Goal: Task Accomplishment & Management: Complete application form

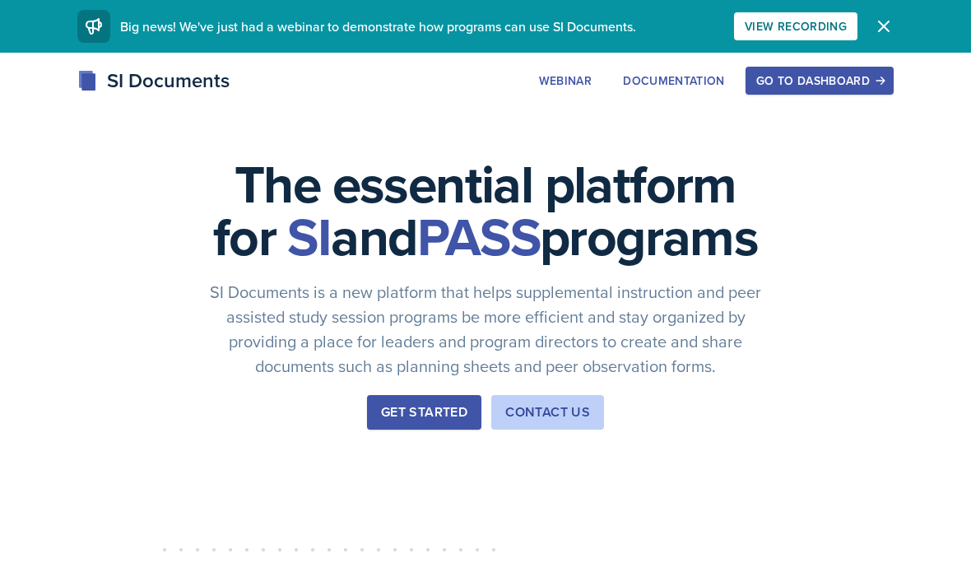
click at [857, 76] on div "Go to Dashboard" at bounding box center [819, 80] width 127 height 13
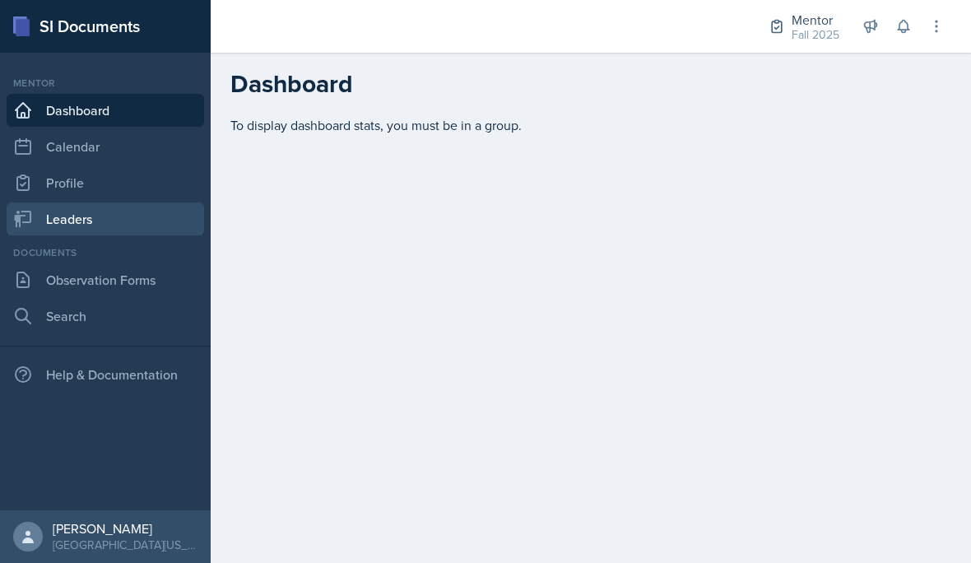
click at [75, 222] on link "Leaders" at bounding box center [105, 218] width 197 height 33
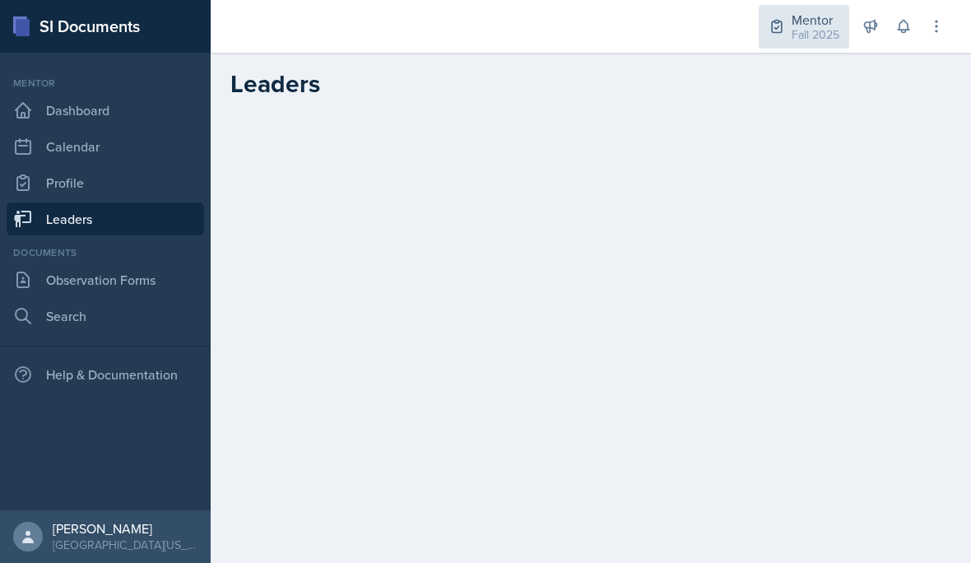
click at [832, 22] on div "Mentor" at bounding box center [815, 20] width 48 height 20
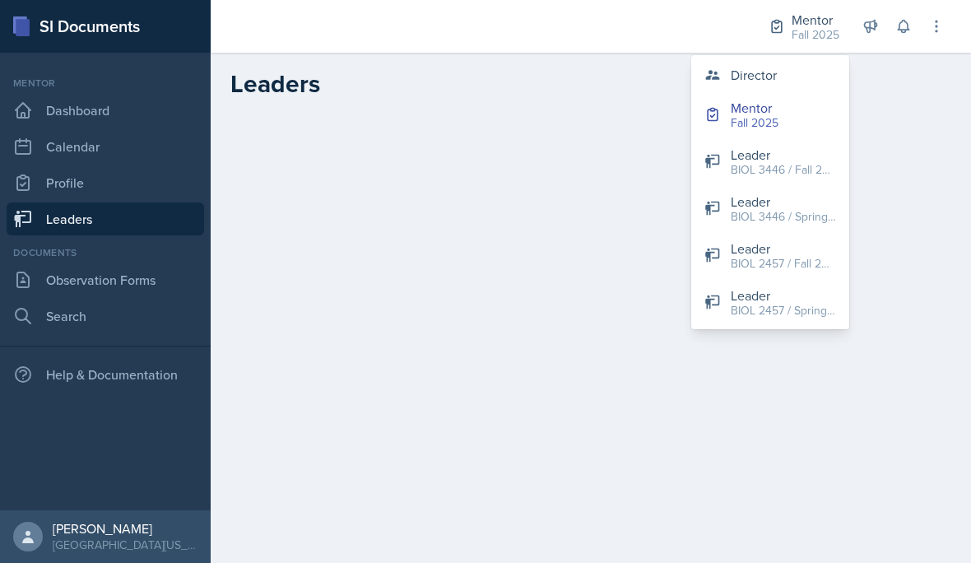
click at [780, 85] on button "Director" at bounding box center [770, 74] width 158 height 33
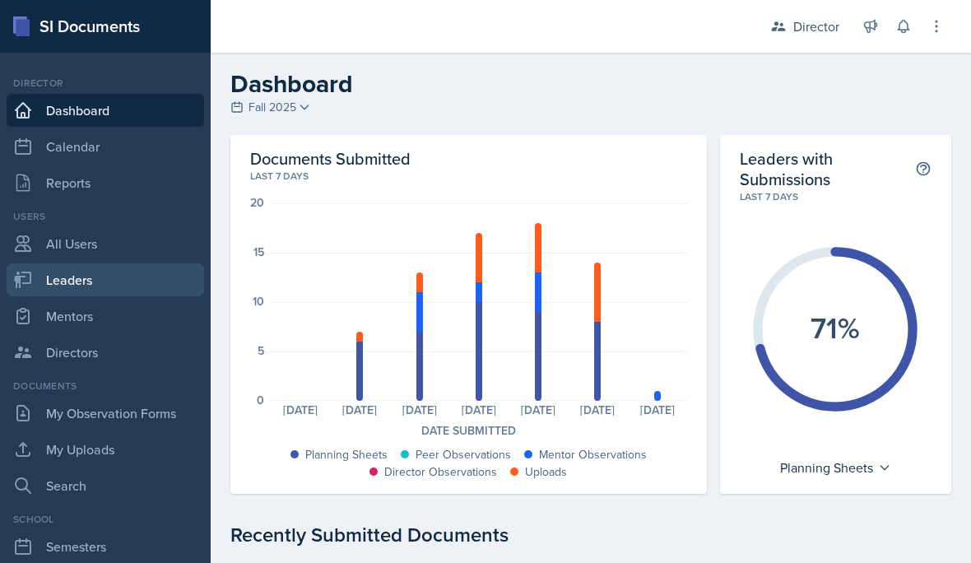
click at [83, 285] on link "Leaders" at bounding box center [105, 279] width 197 height 33
select select "a8c40de0-d7eb-4f82-90ee-ac0c6ce45f71"
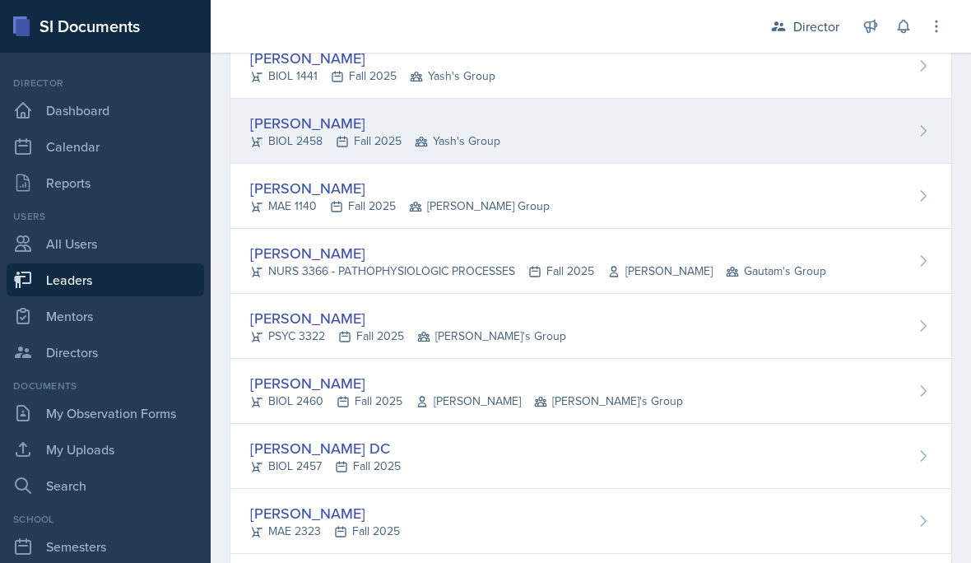
scroll to position [331, 0]
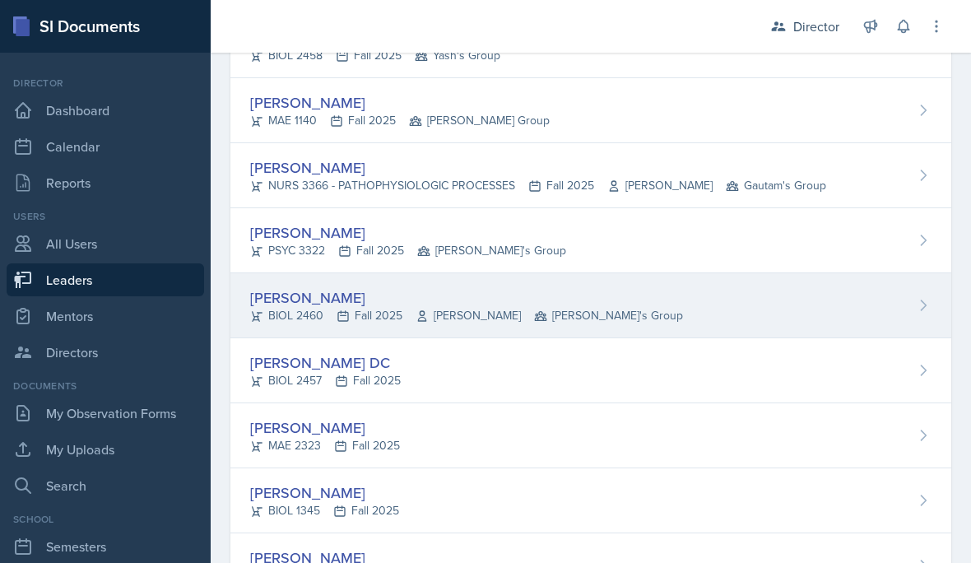
click at [314, 317] on div "BIOL 2460 Fall 2025 [PERSON_NAME] Robin's Group" at bounding box center [466, 315] width 433 height 17
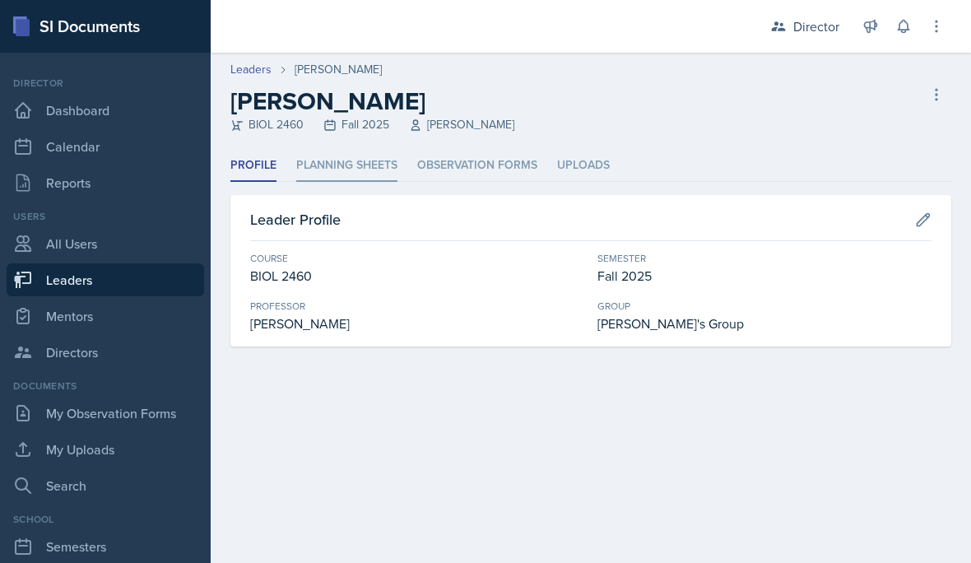
click at [329, 164] on li "Planning Sheets" at bounding box center [346, 166] width 101 height 32
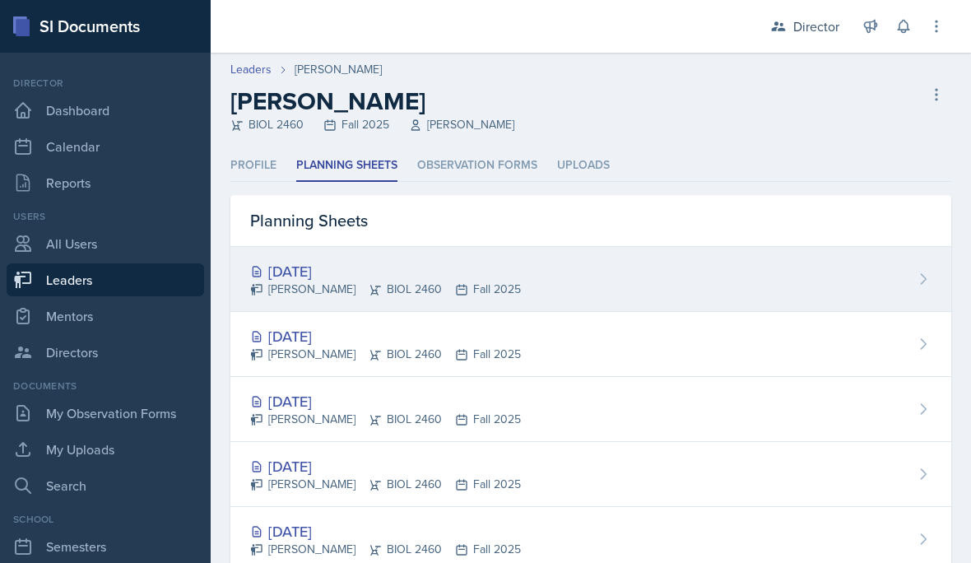
click at [384, 262] on div "[DATE]" at bounding box center [385, 271] width 271 height 22
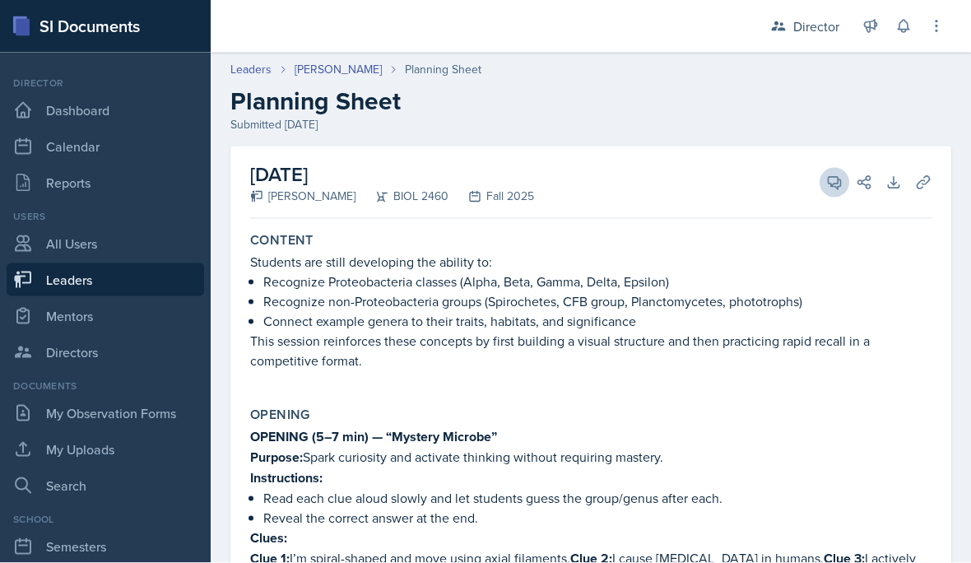
click at [822, 185] on button "View Comments" at bounding box center [834, 183] width 30 height 30
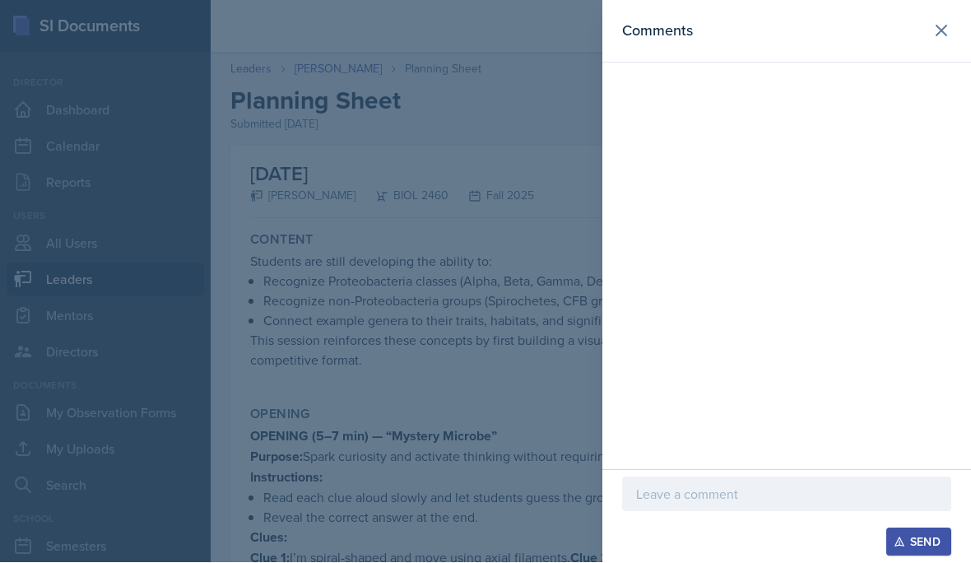
click at [716, 504] on p at bounding box center [786, 494] width 301 height 20
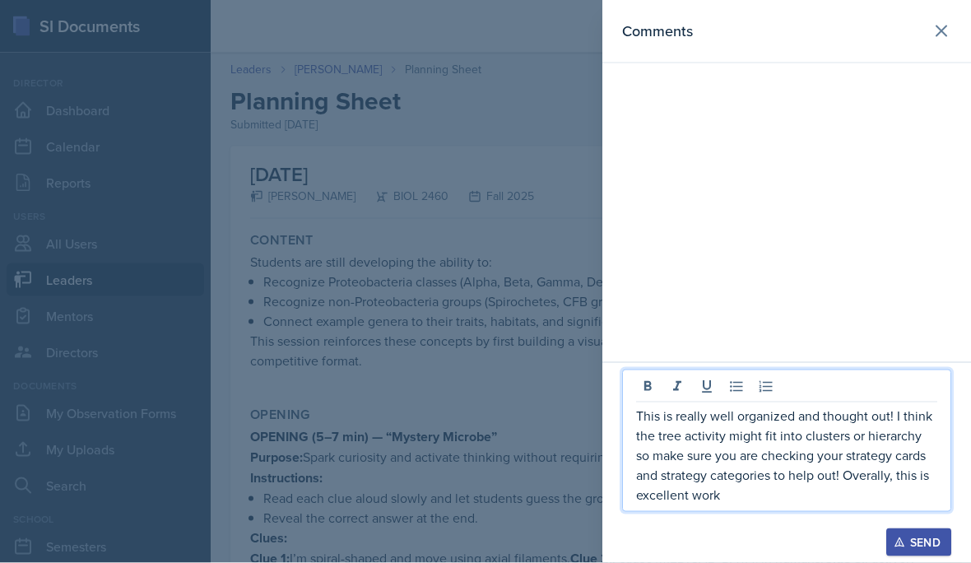
click at [875, 504] on p "This is really well organized and thought out! I think the tree activity might …" at bounding box center [786, 454] width 301 height 99
click at [793, 504] on p "This is really well organized and thought out! I think the tree activity might …" at bounding box center [786, 454] width 301 height 99
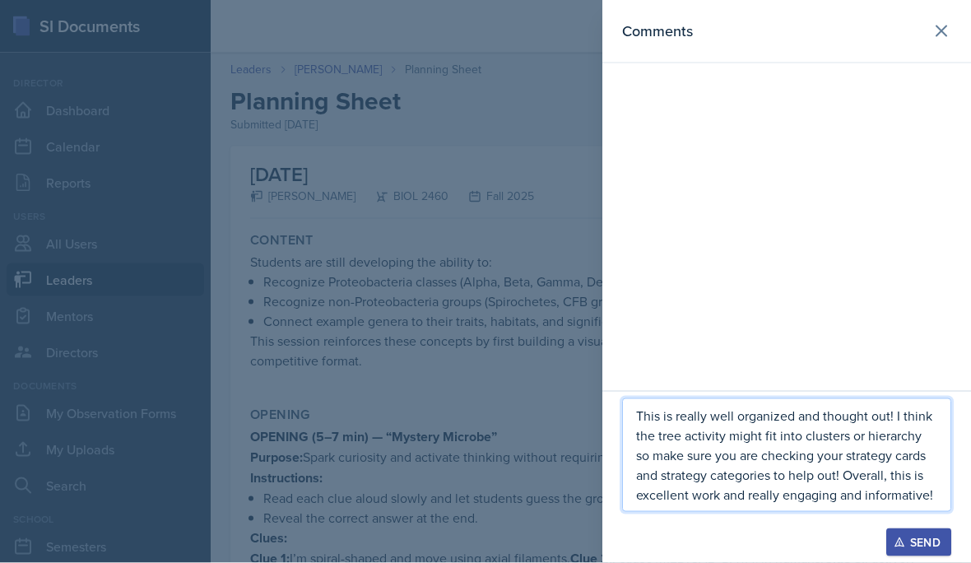
click at [928, 549] on div "Send" at bounding box center [918, 541] width 44 height 13
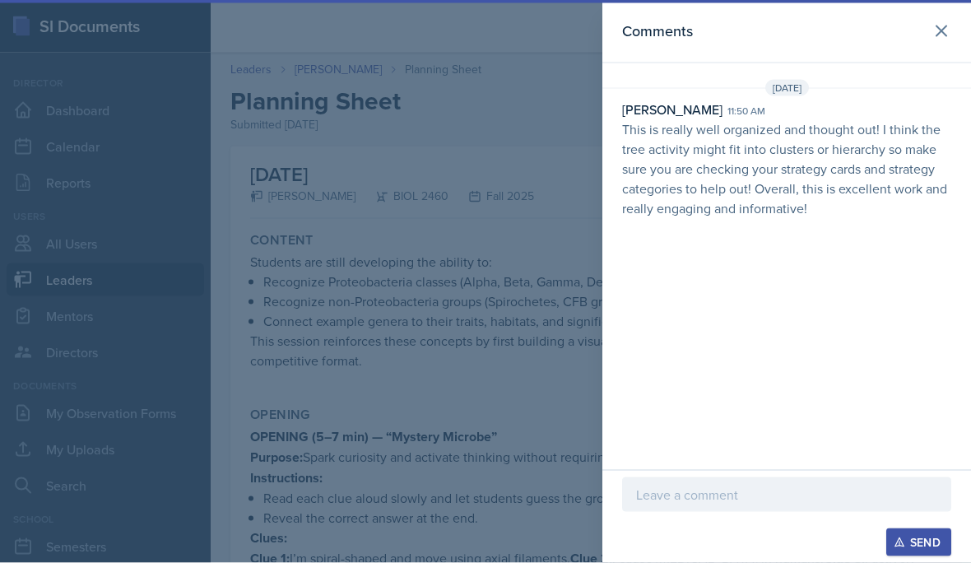
scroll to position [79, 0]
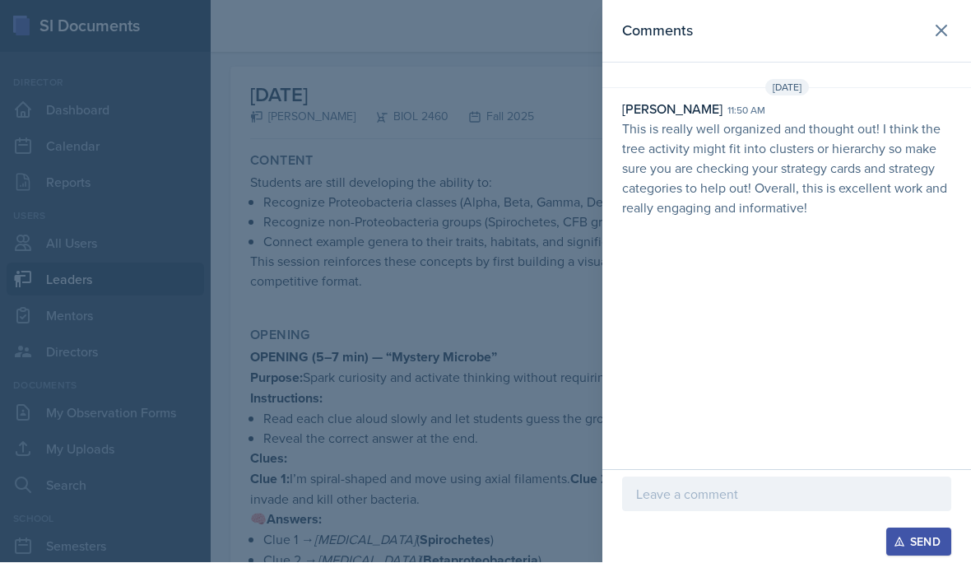
click at [927, 47] on header "Comments" at bounding box center [786, 31] width 368 height 63
click at [324, 380] on div at bounding box center [485, 281] width 971 height 563
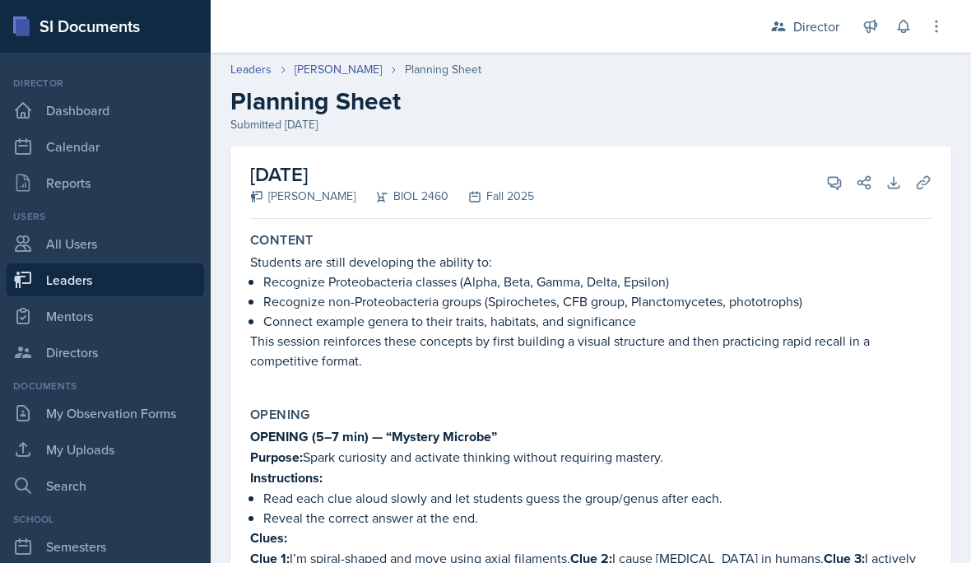
scroll to position [-1, 0]
click at [808, 32] on div "Director" at bounding box center [816, 26] width 46 height 20
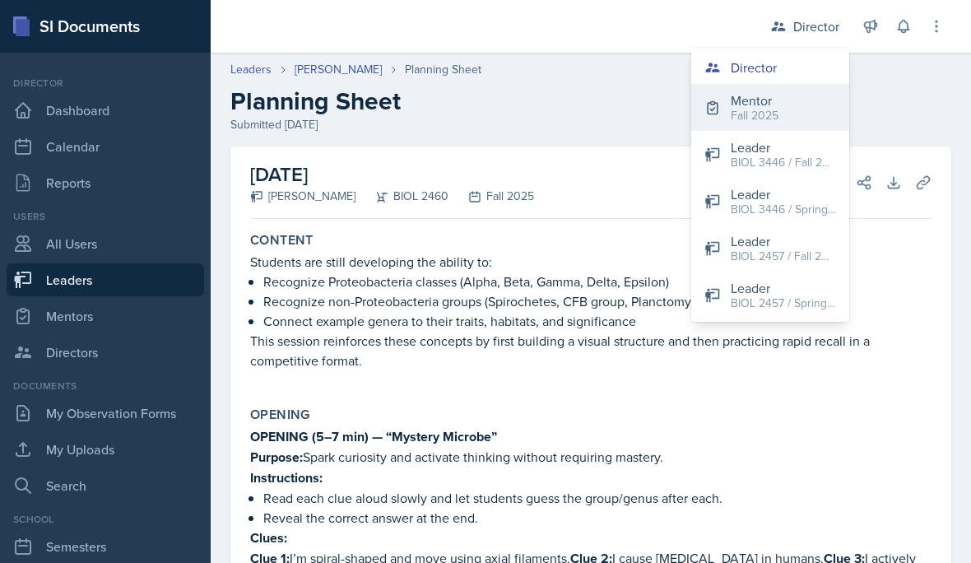
click at [797, 114] on button "Mentor Fall 2025" at bounding box center [770, 107] width 158 height 47
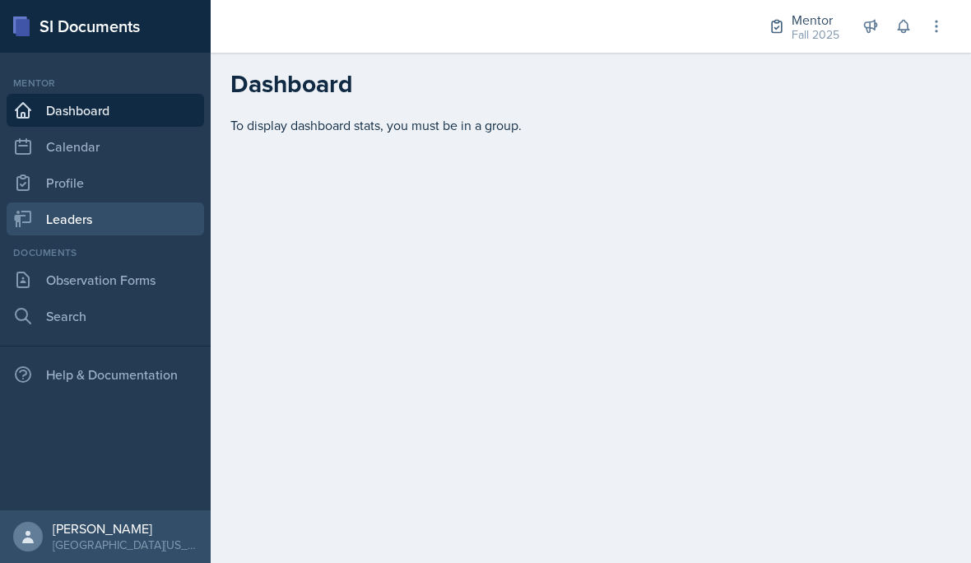
click at [146, 220] on link "Leaders" at bounding box center [105, 218] width 197 height 33
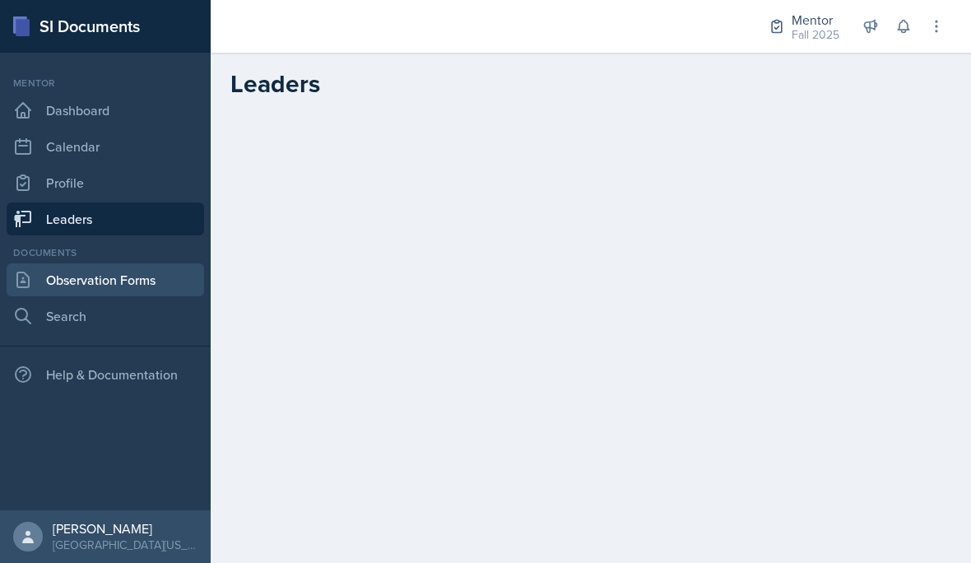
click at [155, 286] on link "Observation Forms" at bounding box center [105, 279] width 197 height 33
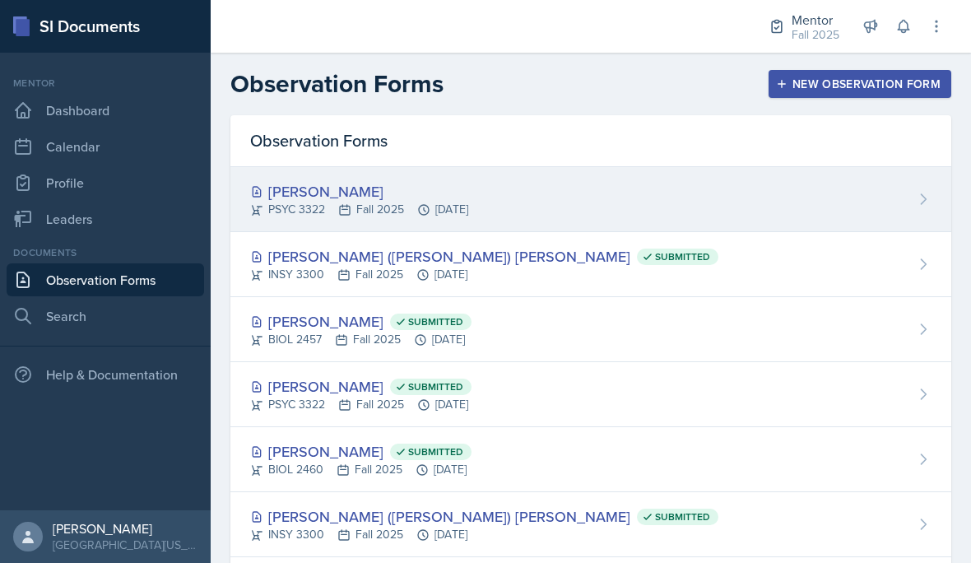
click at [693, 188] on div "[PERSON_NAME] PSYC 3322 Fall 2025 [DATE]" at bounding box center [590, 199] width 720 height 65
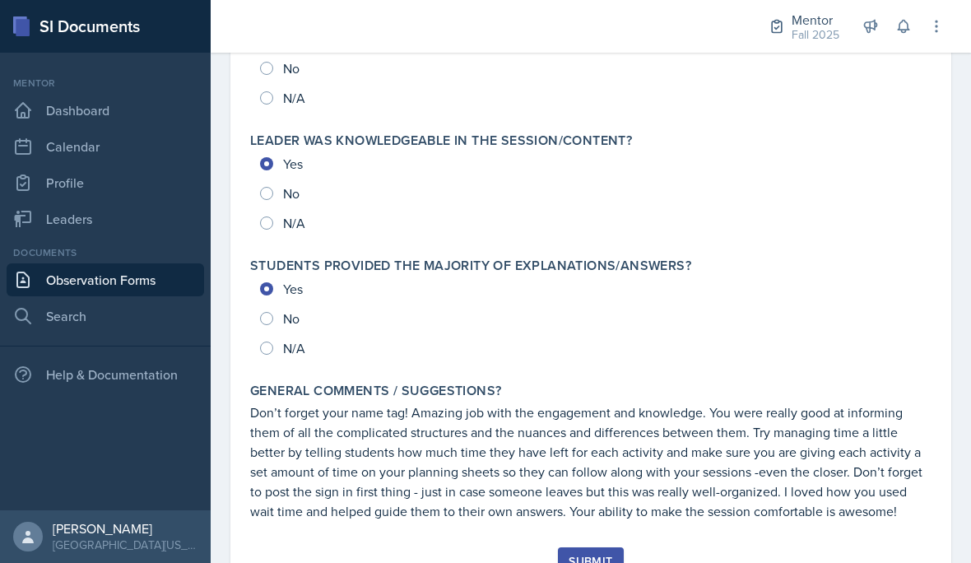
scroll to position [1851, 0]
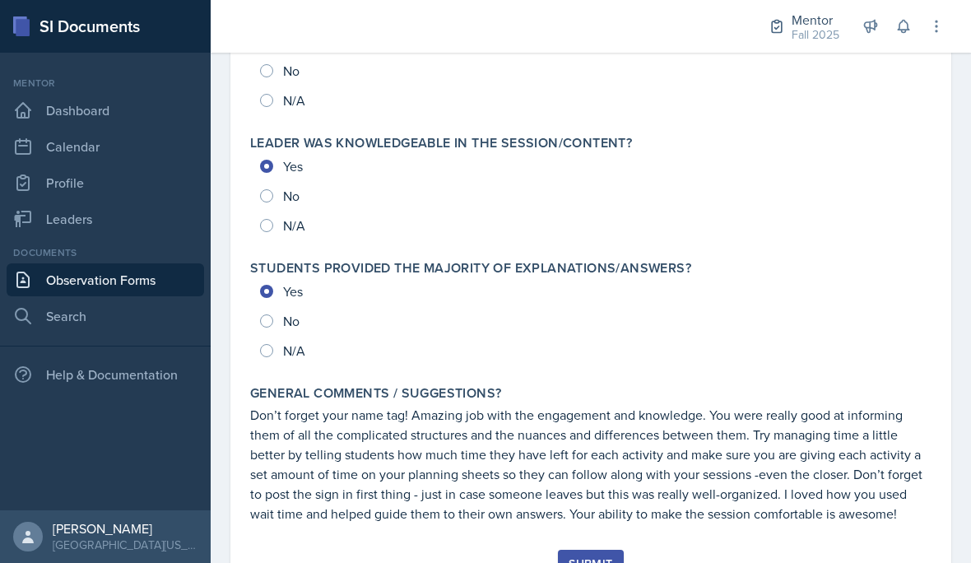
click at [590, 562] on div "Submit" at bounding box center [590, 563] width 44 height 13
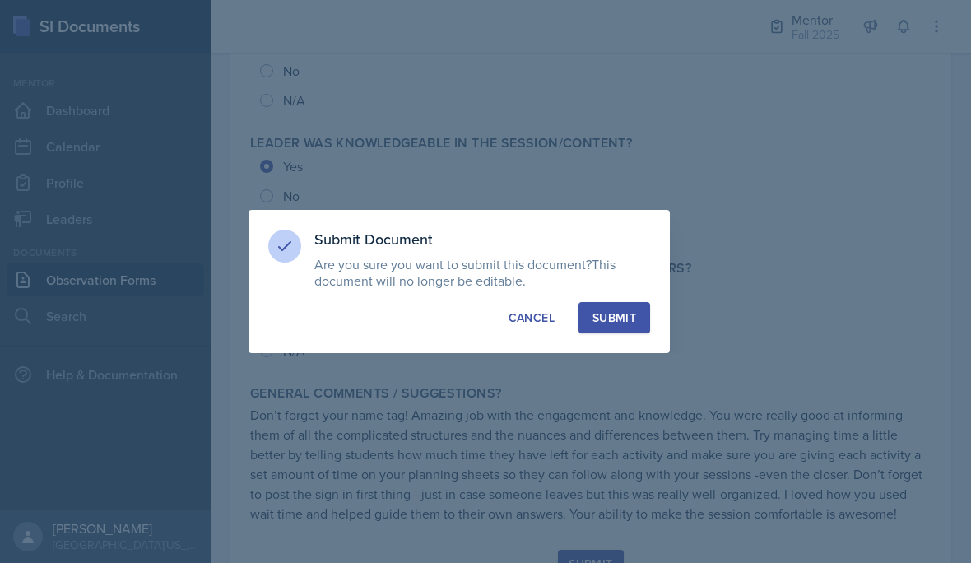
click at [628, 326] on div "Submit" at bounding box center [614, 317] width 44 height 16
radio input "true"
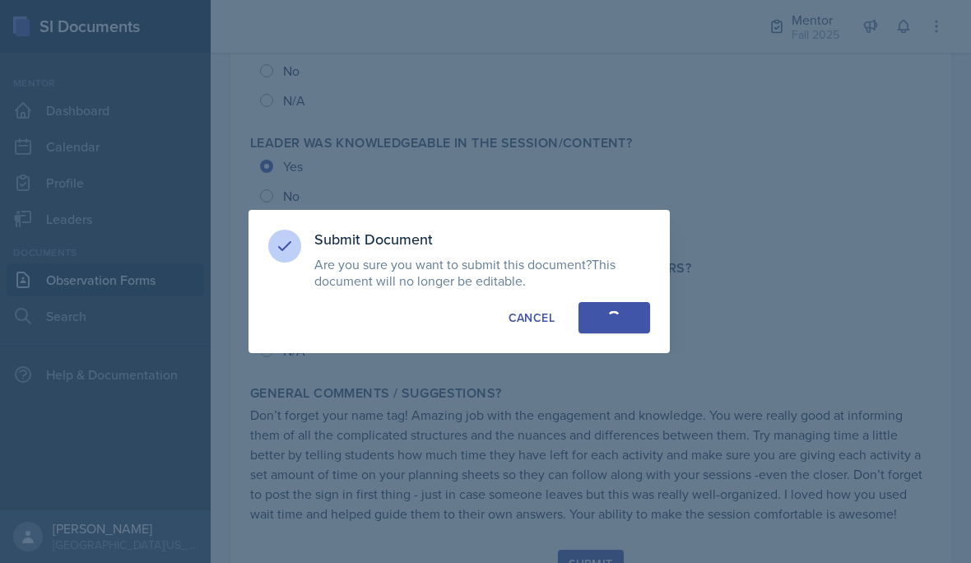
radio input "true"
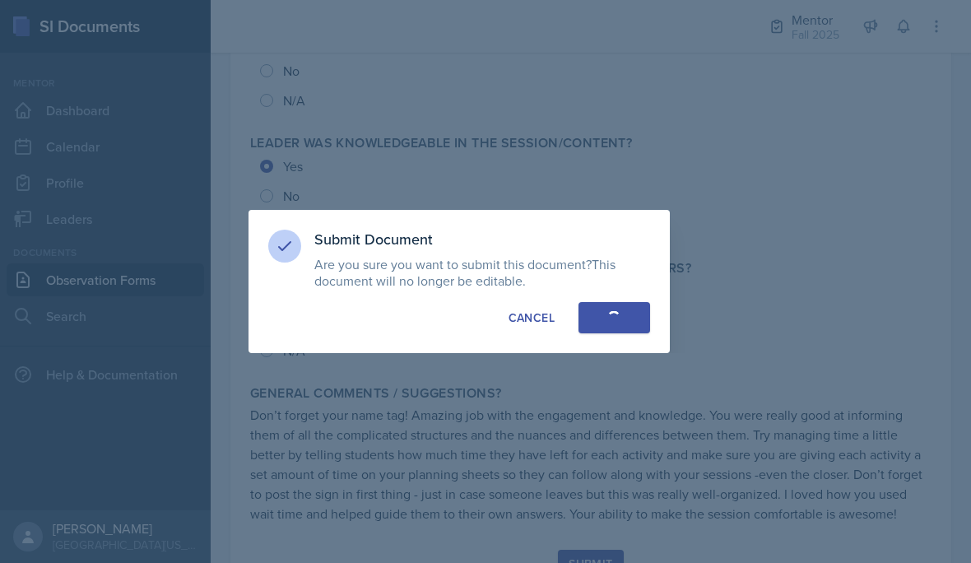
radio input "true"
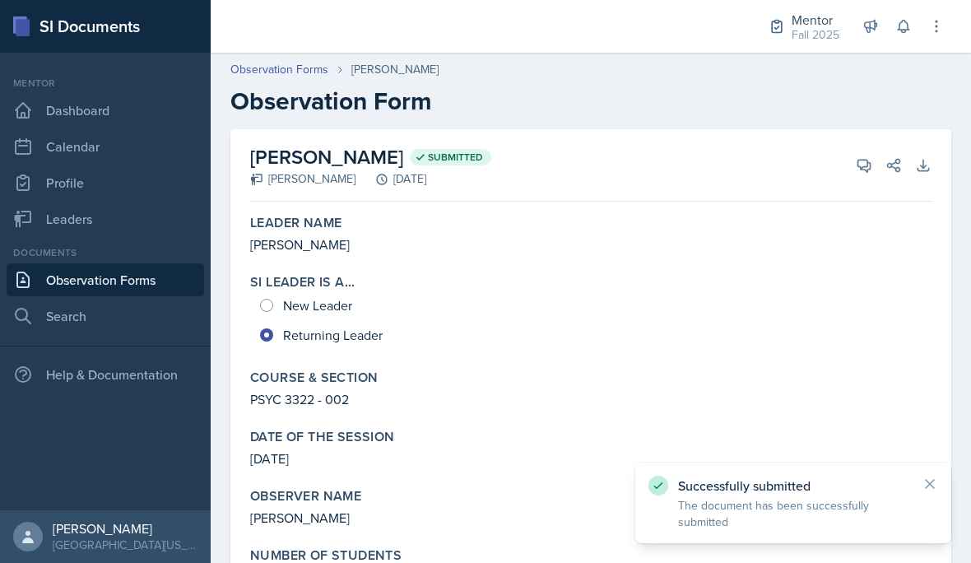
scroll to position [0, 0]
click at [147, 273] on link "Observation Forms" at bounding box center [105, 279] width 197 height 33
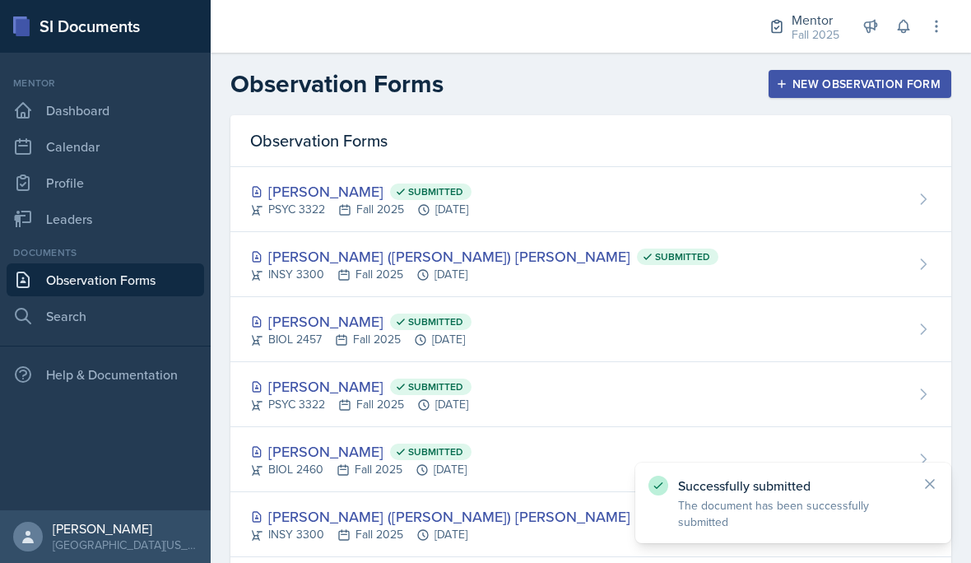
click at [882, 83] on div "New Observation Form" at bounding box center [859, 83] width 161 height 13
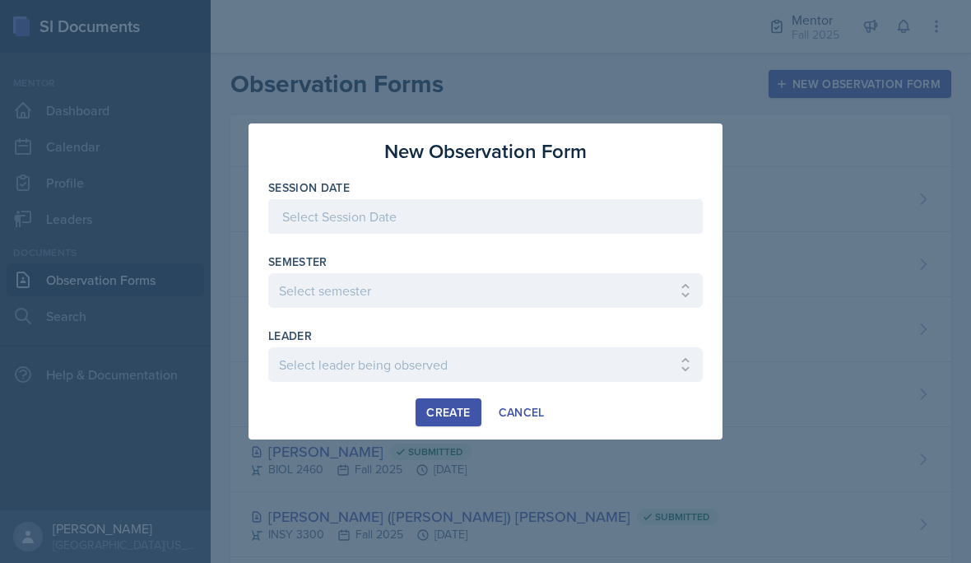
click at [535, 234] on div "Session Date" at bounding box center [485, 214] width 434 height 71
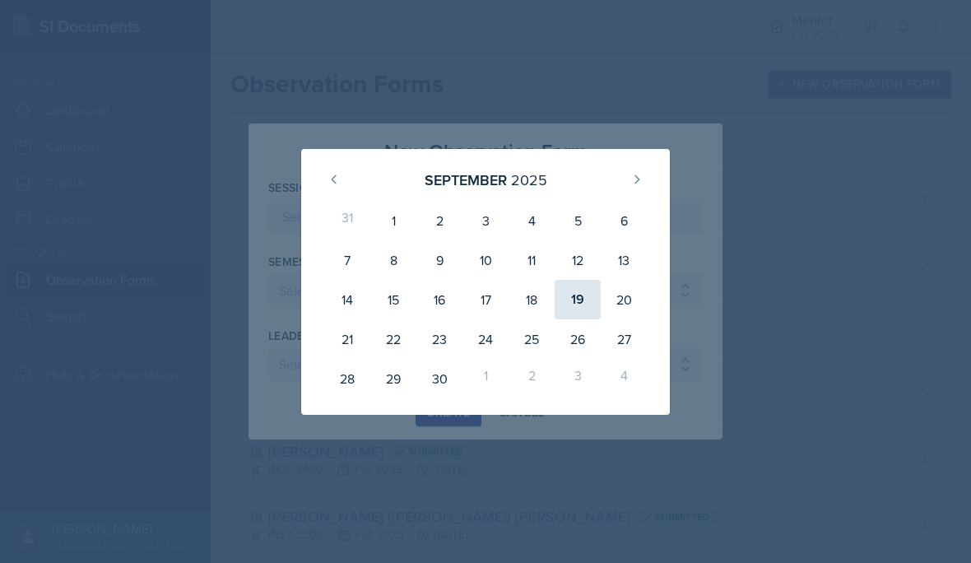
click at [577, 319] on div "19" at bounding box center [577, 299] width 46 height 39
type input "[DATE]"
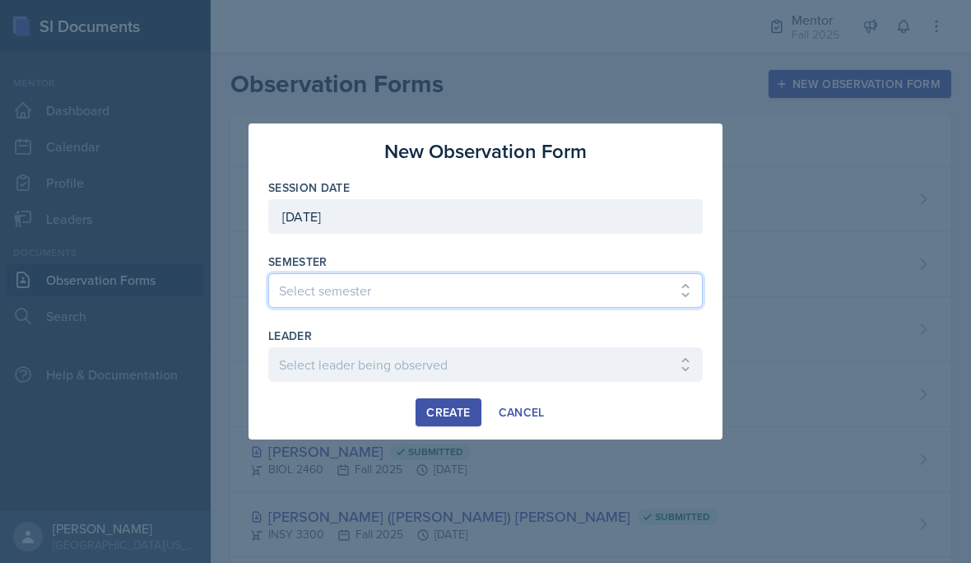
click at [554, 308] on select "Select semester All Fall 2024 Spring 2025 Fall 2025 Spring 2024 Fall 2023" at bounding box center [485, 290] width 434 height 35
select select "a8c40de0-d7eb-4f82-90ee-ac0c6ce45f71"
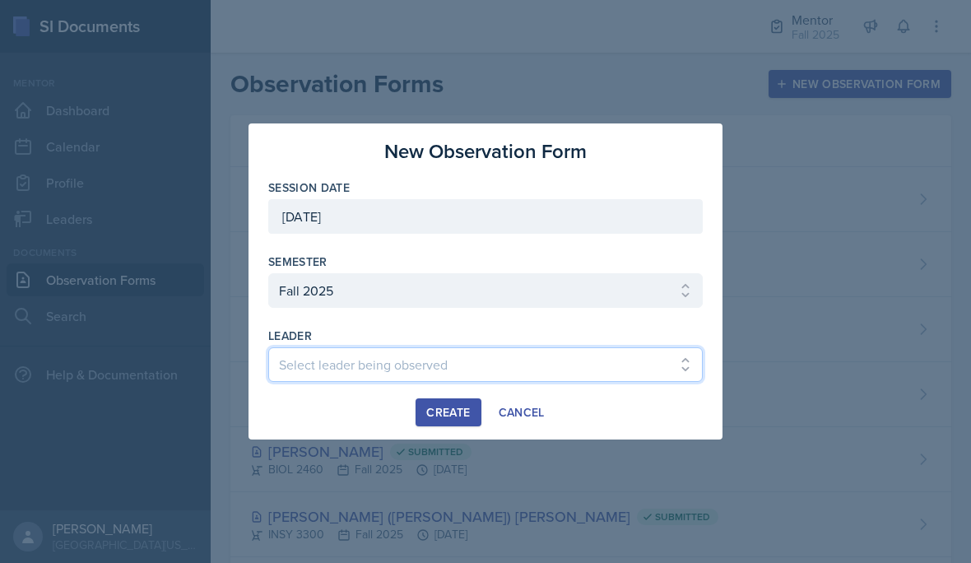
click at [461, 382] on select "Select leader being observed [PERSON_NAME] / BIOL 2458 / Gautam's Group [PERSON…" at bounding box center [485, 364] width 434 height 35
select select "66d4bb2c-218b-48ab-b98e-8278e9654034"
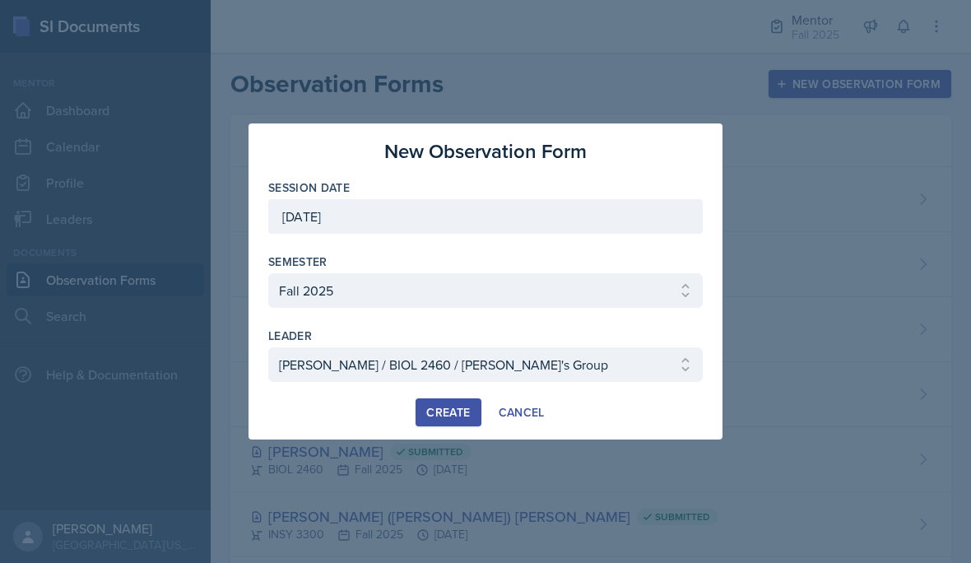
click at [442, 419] on div "Create" at bounding box center [448, 411] width 44 height 13
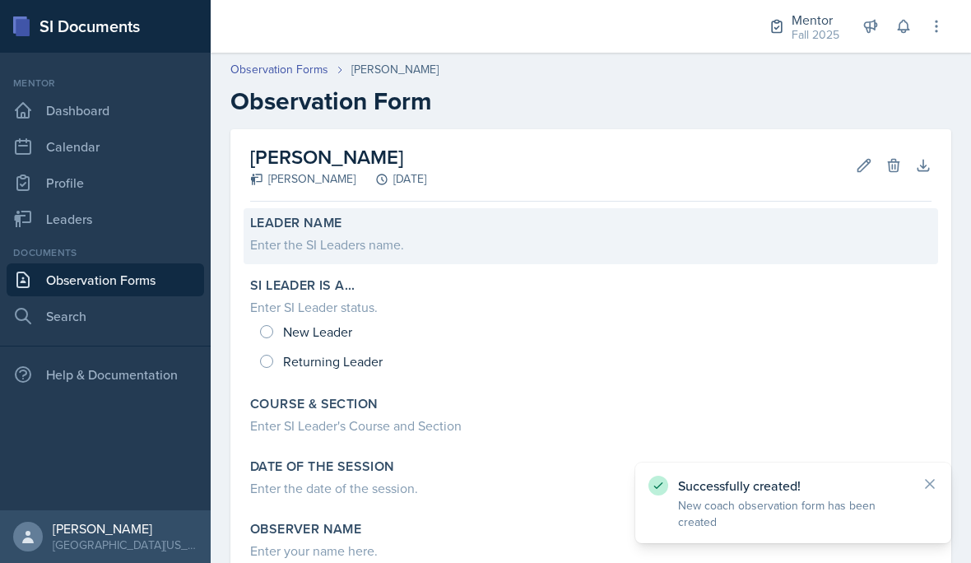
click at [402, 247] on div "Enter the SI Leaders name." at bounding box center [590, 244] width 681 height 20
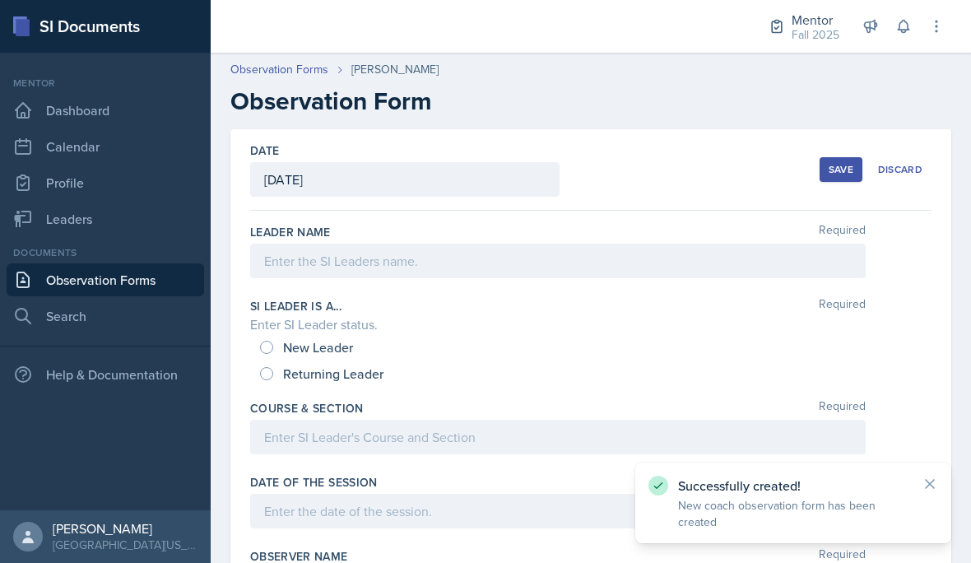
click at [513, 255] on div at bounding box center [557, 260] width 615 height 35
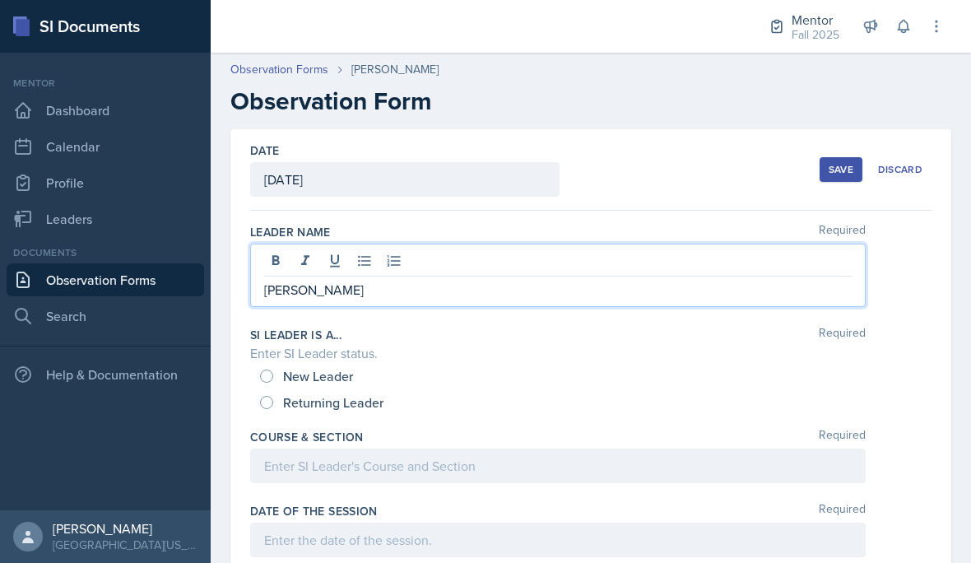
click at [268, 396] on input "Returning Leader" at bounding box center [266, 402] width 13 height 13
radio input "true"
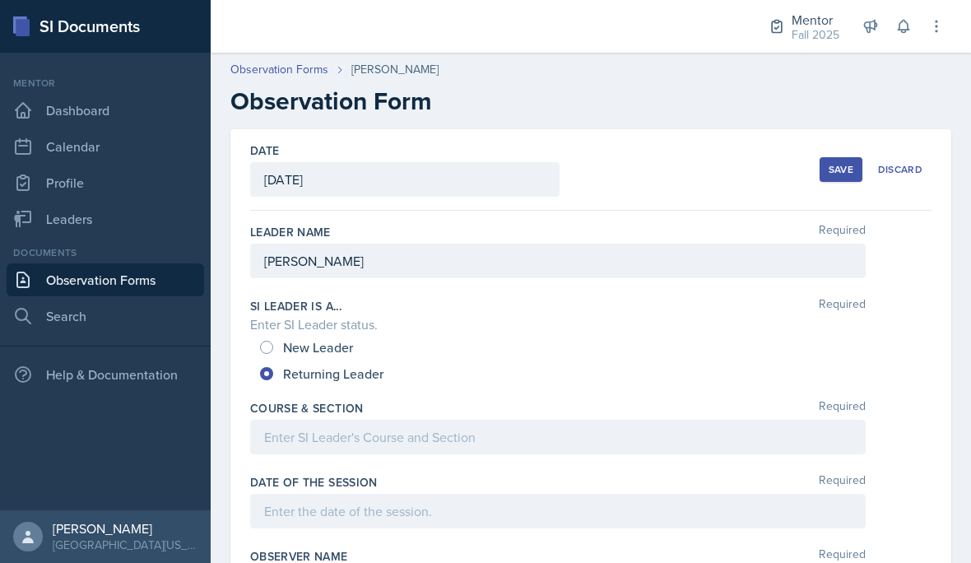
click at [282, 328] on div "Enter SI Leader status." at bounding box center [590, 324] width 681 height 20
click at [269, 341] on input "New Leader" at bounding box center [266, 347] width 13 height 13
radio input "true"
click at [469, 437] on div at bounding box center [557, 436] width 615 height 35
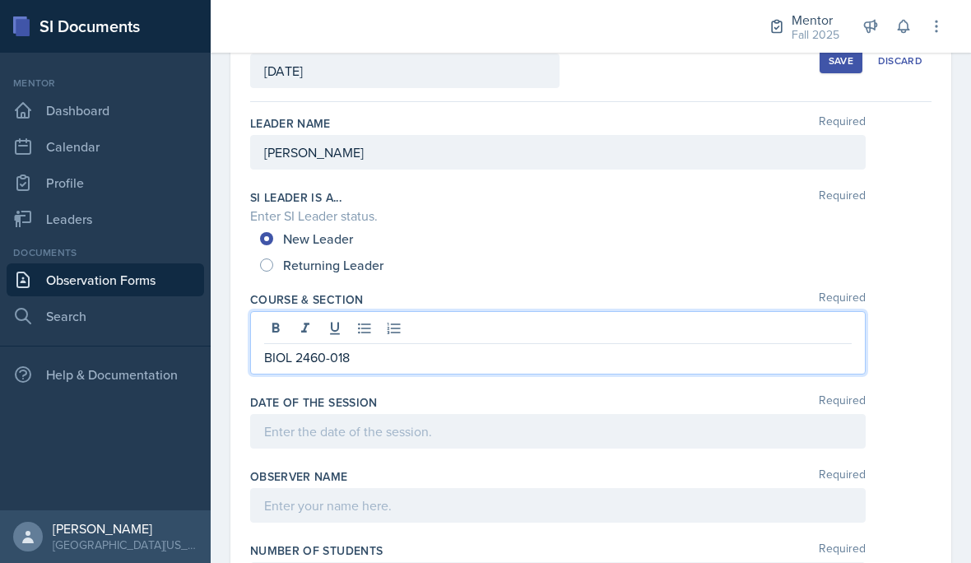
scroll to position [101, 0]
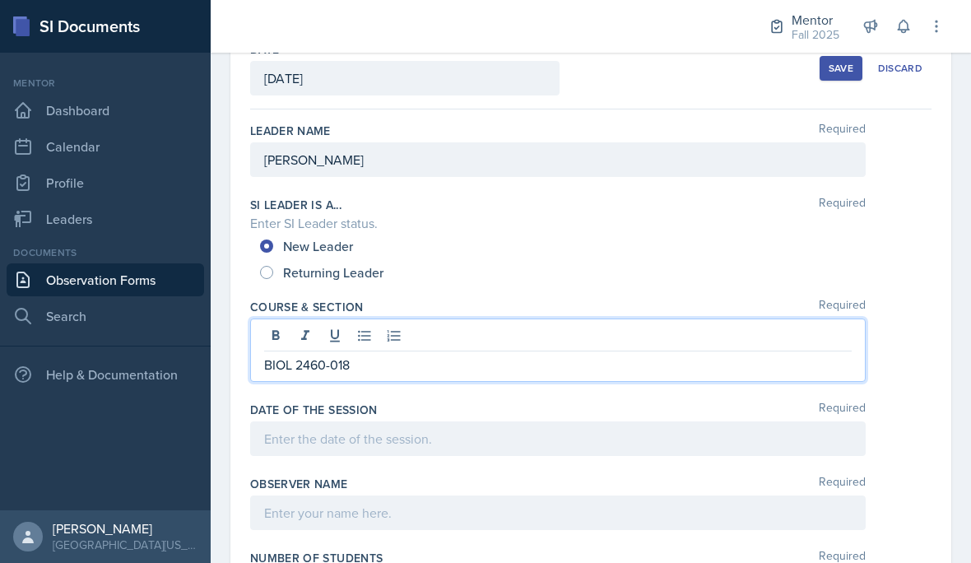
click at [482, 475] on div "Observer name Required" at bounding box center [590, 483] width 681 height 16
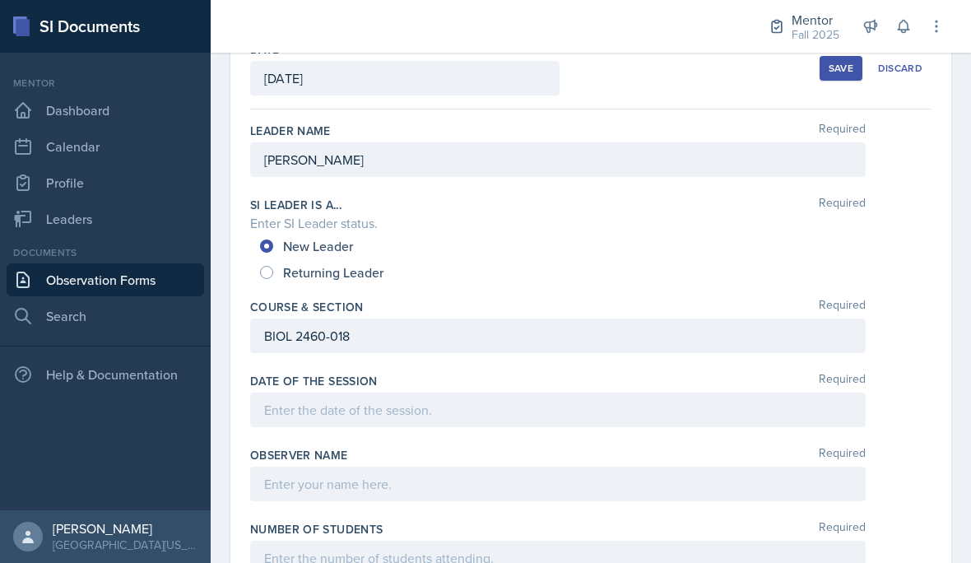
click at [541, 412] on div at bounding box center [557, 409] width 615 height 35
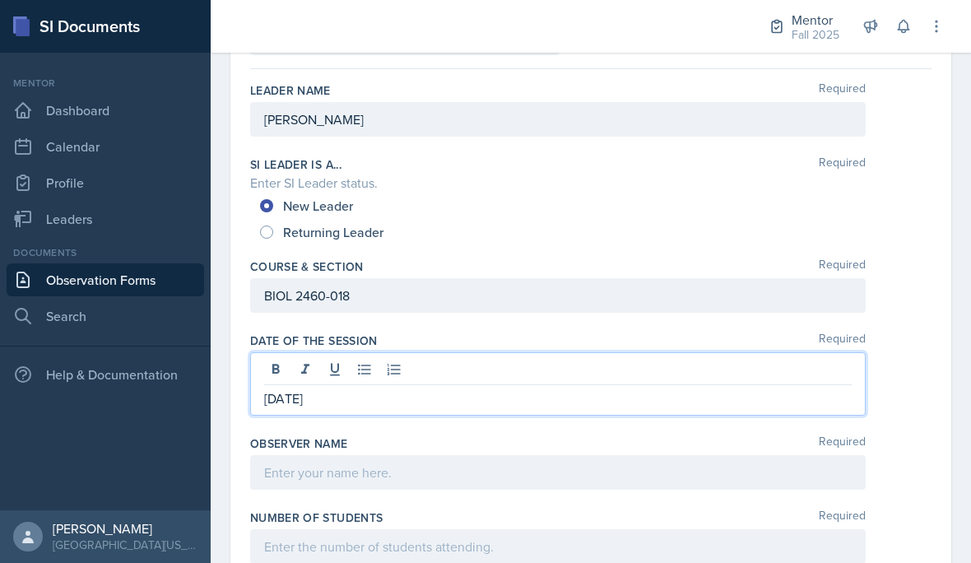
scroll to position [140, 0]
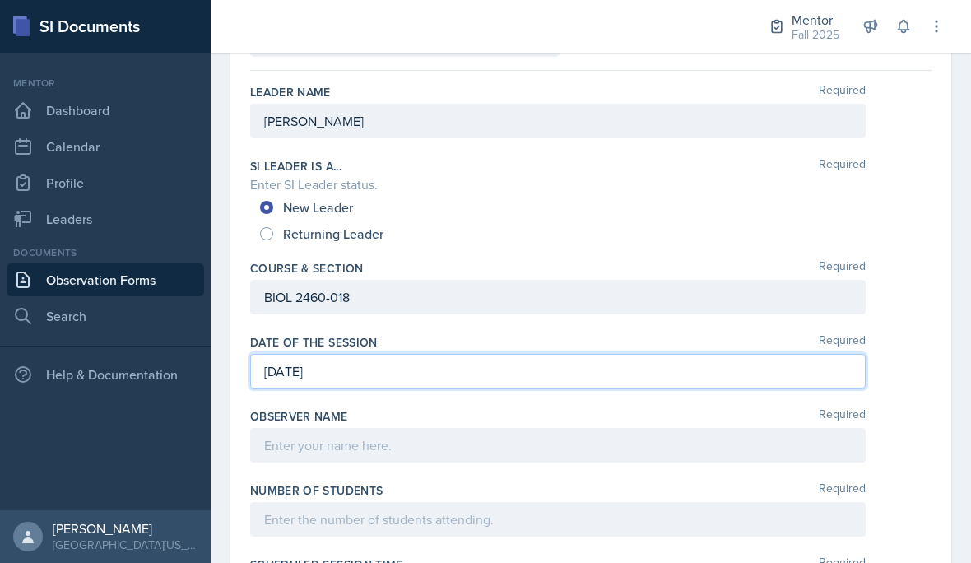
click at [584, 446] on div at bounding box center [557, 445] width 615 height 35
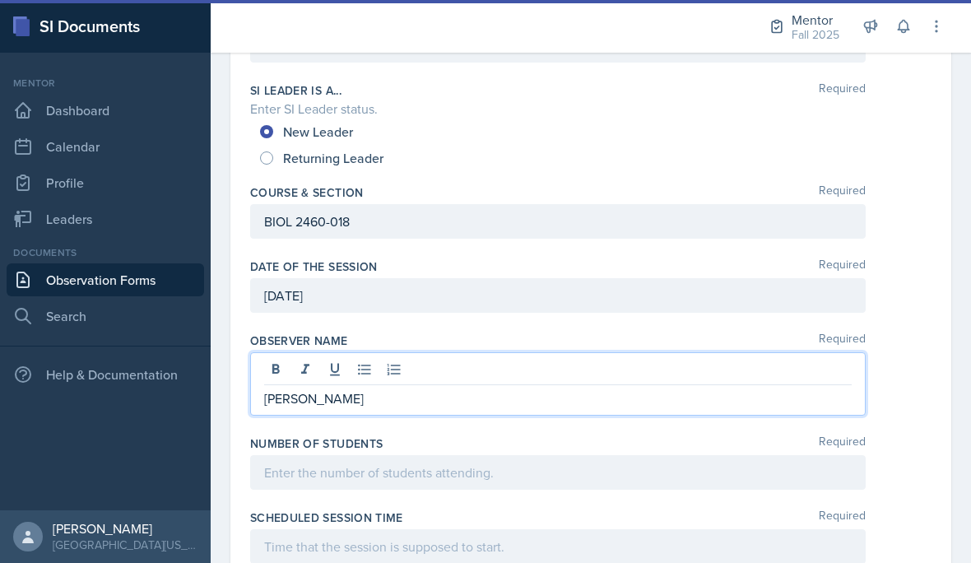
scroll to position [219, 0]
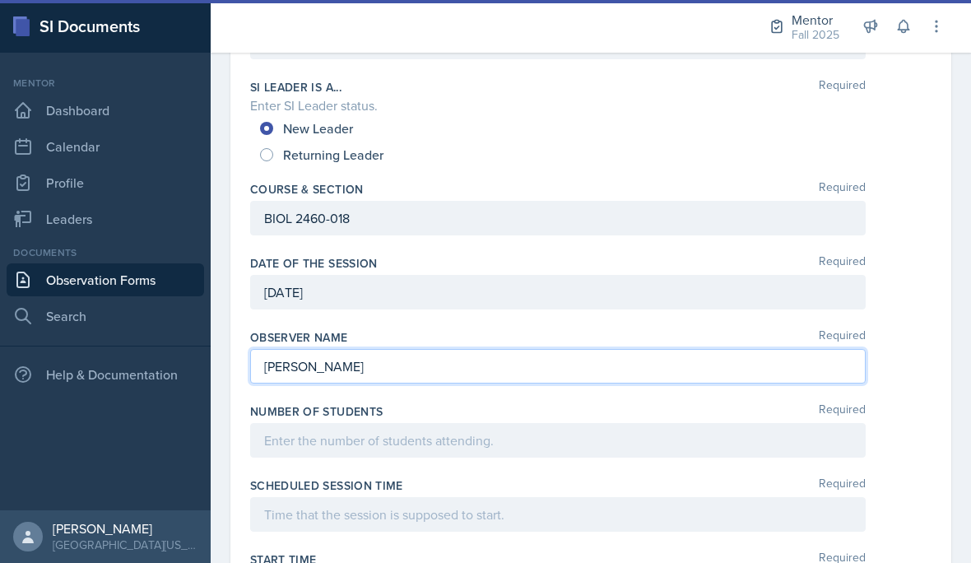
click at [478, 466] on div "Number of Students Required" at bounding box center [590, 433] width 681 height 74
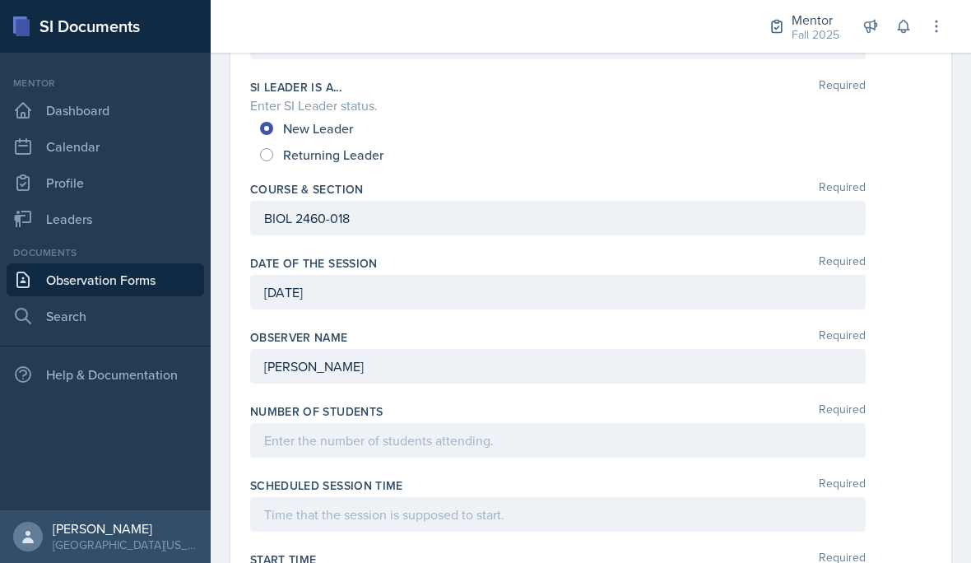
click at [551, 440] on div at bounding box center [557, 440] width 615 height 35
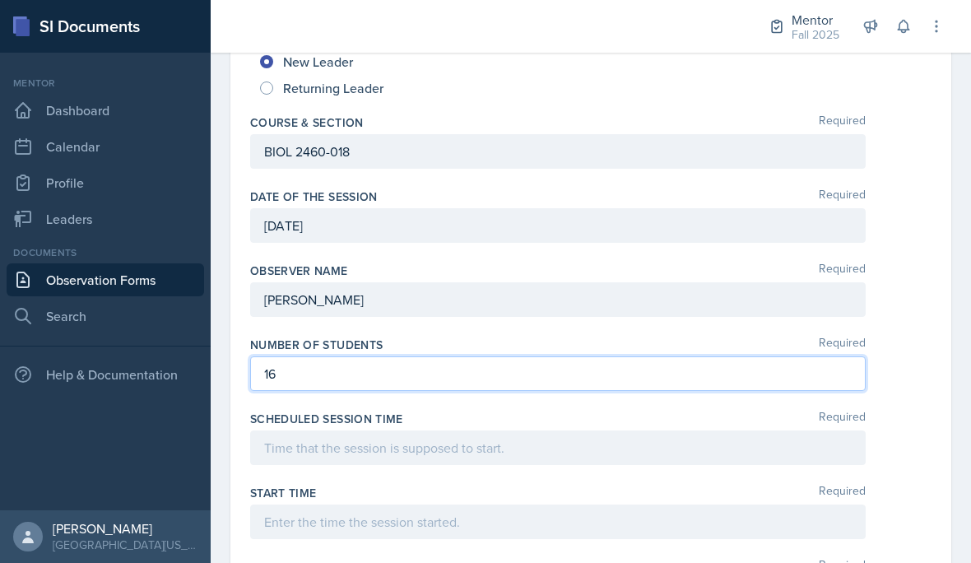
scroll to position [312, 0]
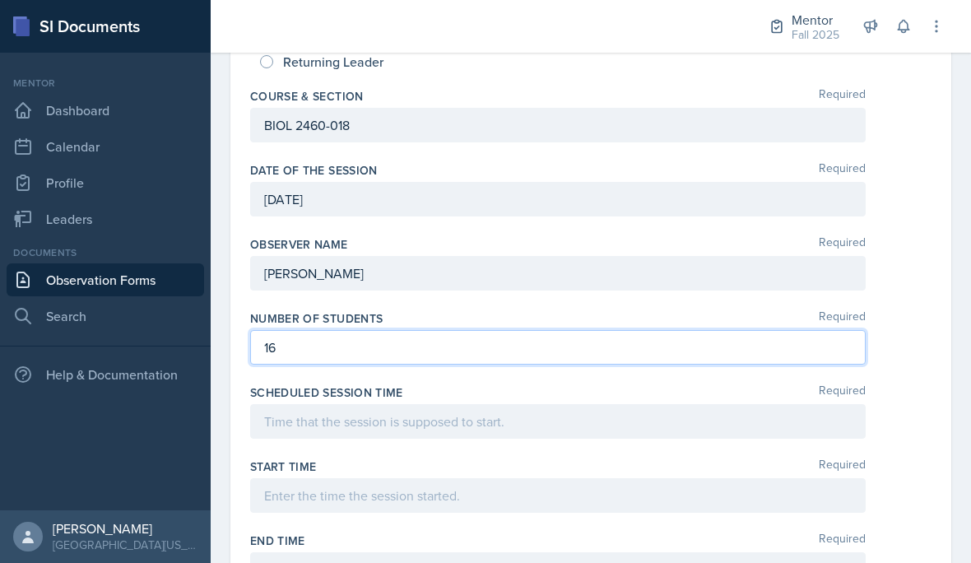
click at [285, 421] on div at bounding box center [557, 421] width 615 height 35
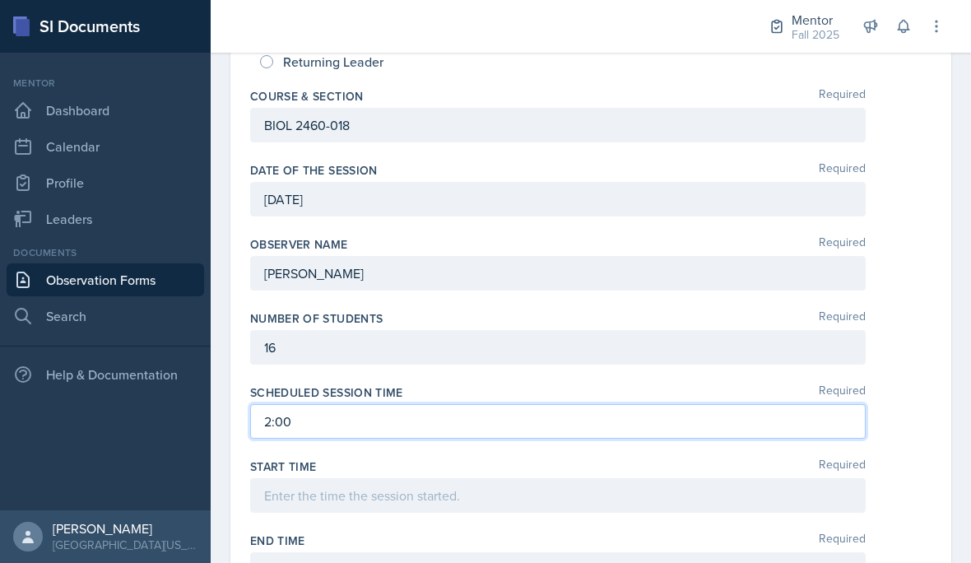
click at [661, 496] on div at bounding box center [557, 495] width 615 height 35
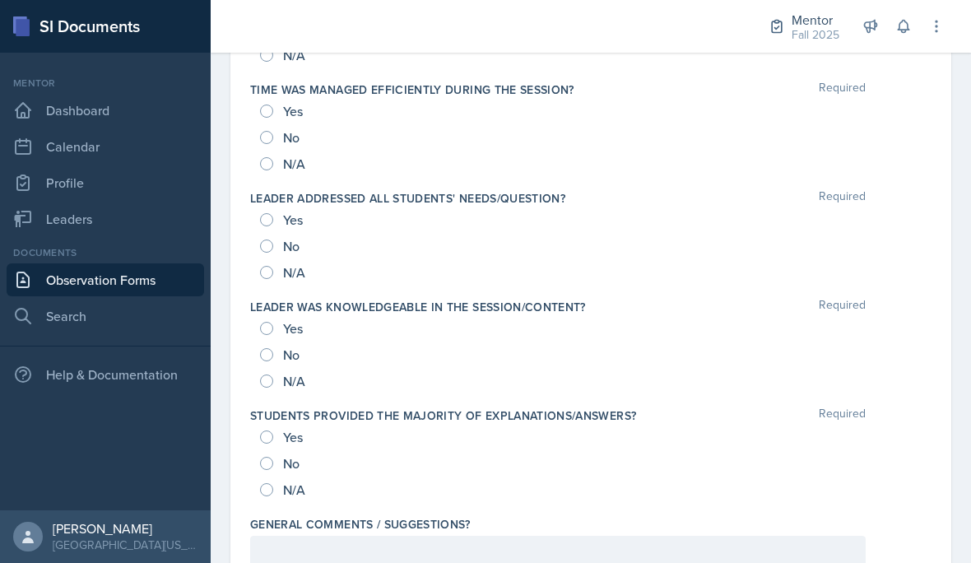
scroll to position [1687, 0]
click at [280, 433] on div "Yes" at bounding box center [283, 437] width 46 height 26
click at [263, 431] on input "Yes" at bounding box center [266, 437] width 13 height 13
radio input "true"
click at [275, 313] on label "Leader was knowledgeable in the session/content?" at bounding box center [418, 307] width 336 height 16
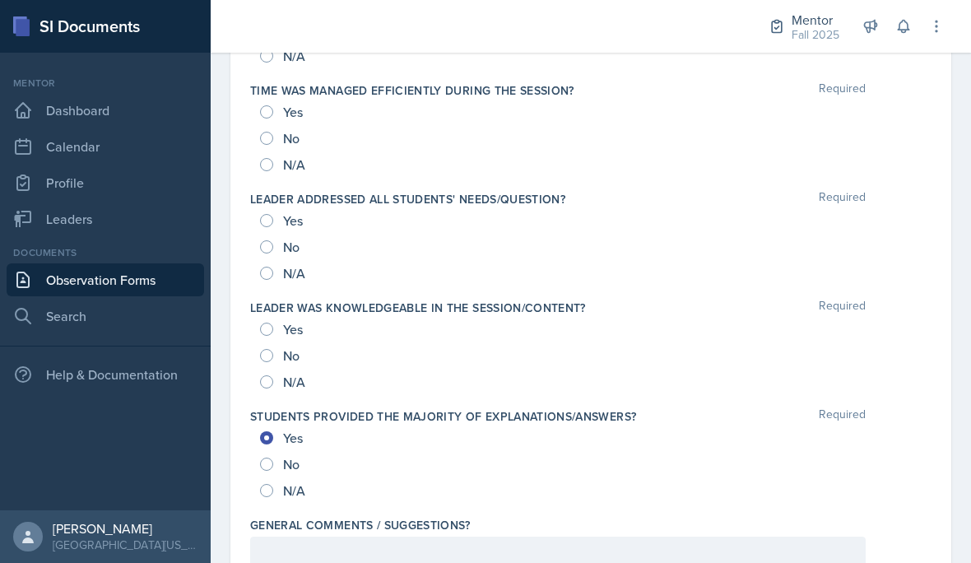
click at [273, 317] on div "Yes" at bounding box center [283, 329] width 46 height 26
click at [261, 327] on input "Yes" at bounding box center [266, 328] width 13 height 13
radio input "true"
click at [269, 220] on input "Yes" at bounding box center [266, 220] width 13 height 13
radio input "true"
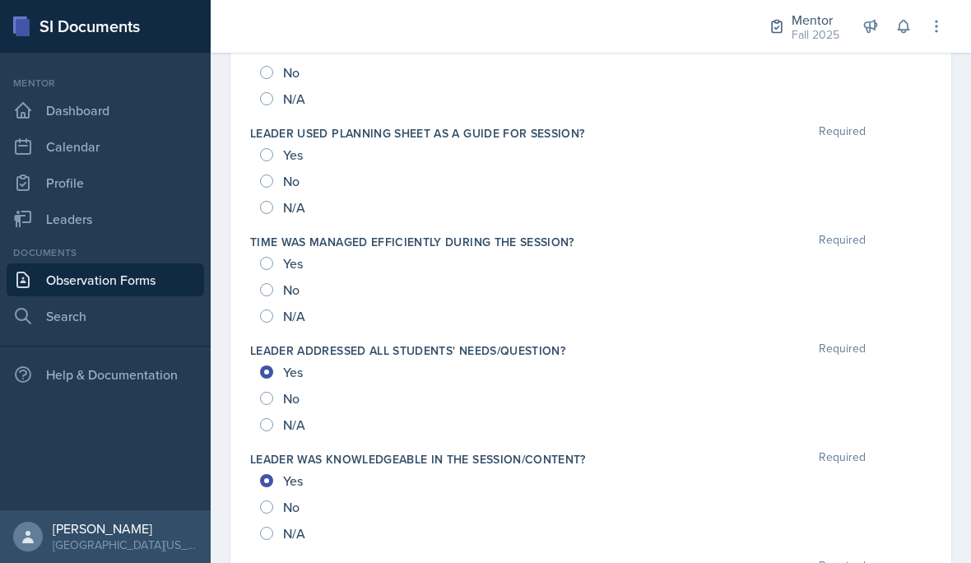
scroll to position [1533, 0]
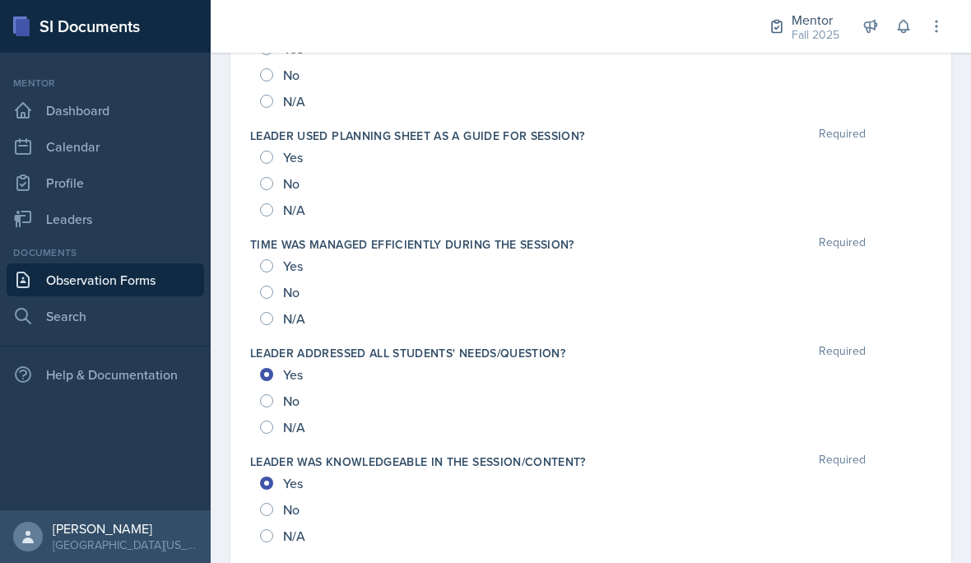
click at [268, 266] on input "Yes" at bounding box center [266, 265] width 13 height 13
radio input "true"
click at [262, 159] on input "Yes" at bounding box center [266, 157] width 13 height 13
radio input "true"
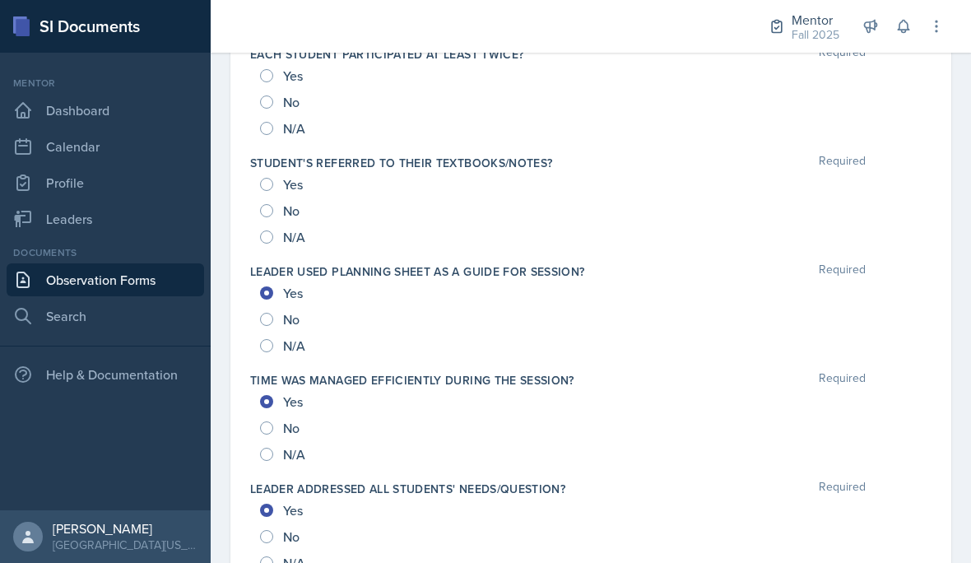
scroll to position [1399, 0]
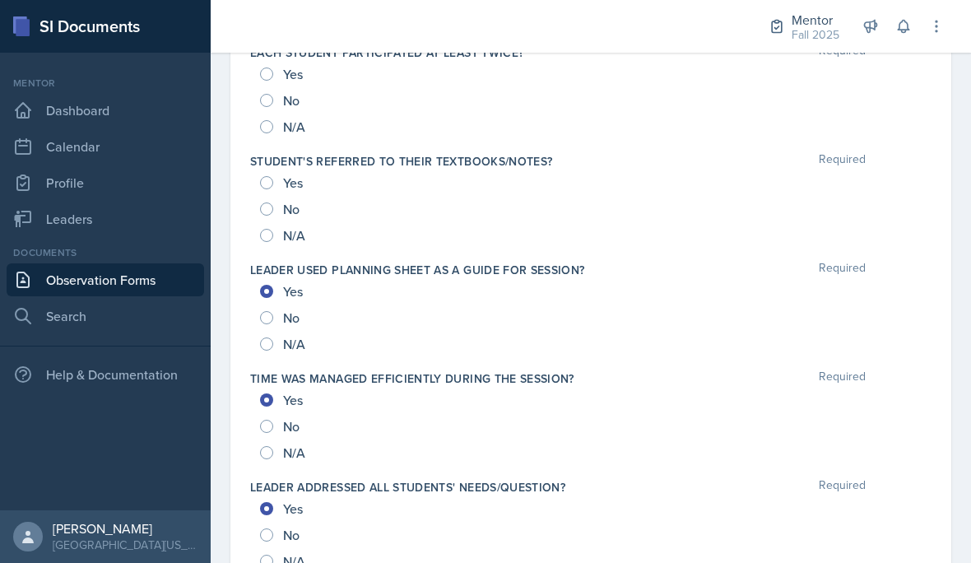
click at [283, 174] on span "Yes" at bounding box center [293, 182] width 20 height 16
click at [273, 176] on input "Yes" at bounding box center [266, 182] width 13 height 13
radio input "true"
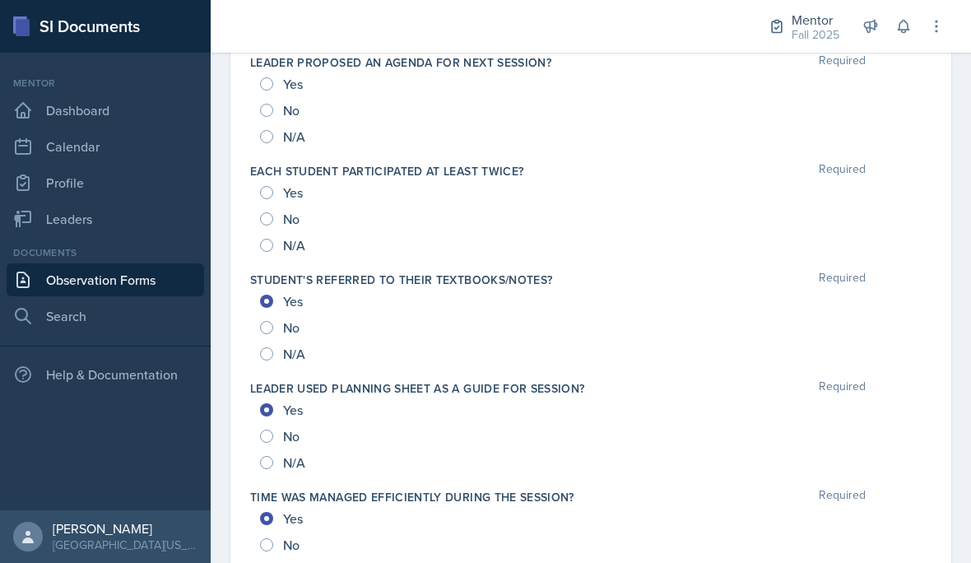
scroll to position [1272, 0]
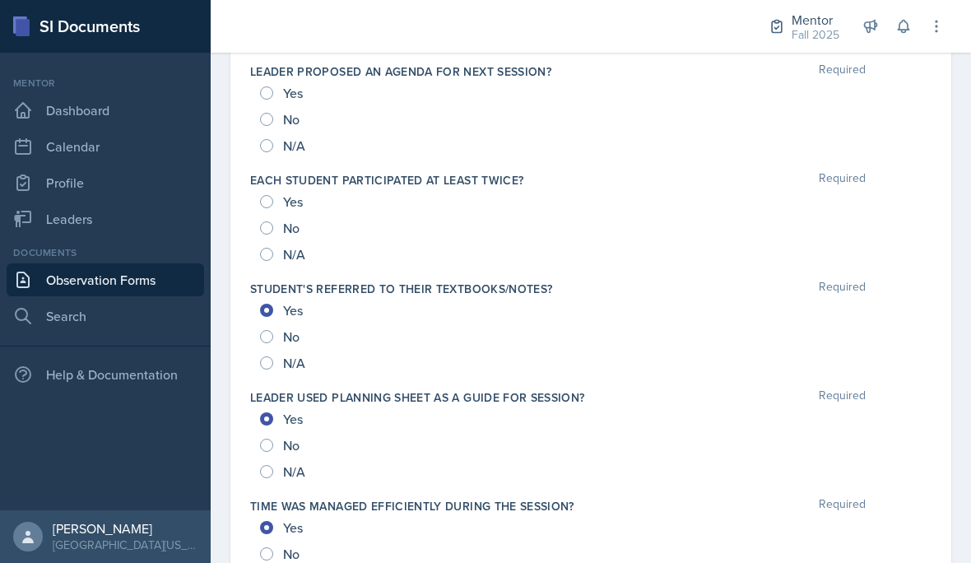
click at [285, 197] on span "Yes" at bounding box center [293, 201] width 20 height 16
click at [273, 197] on input "Yes" at bounding box center [266, 201] width 13 height 13
radio input "true"
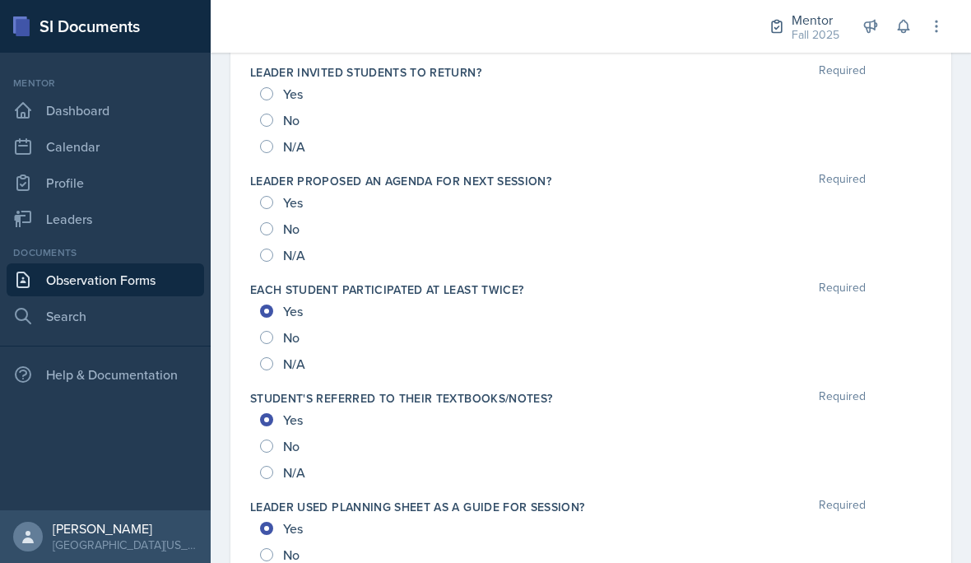
scroll to position [1161, 0]
click at [285, 203] on span "Yes" at bounding box center [293, 204] width 20 height 16
click at [273, 203] on input "Yes" at bounding box center [266, 203] width 13 height 13
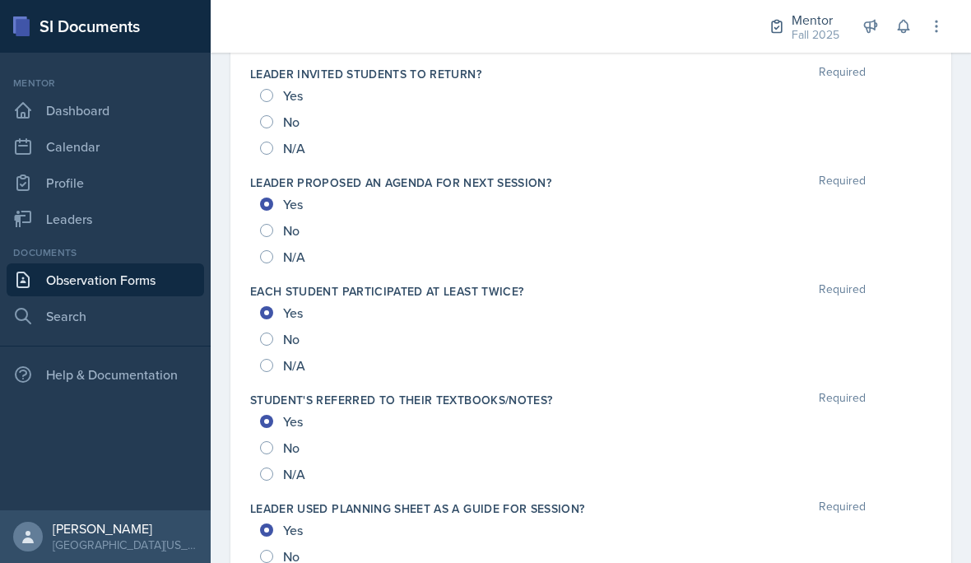
radio input "true"
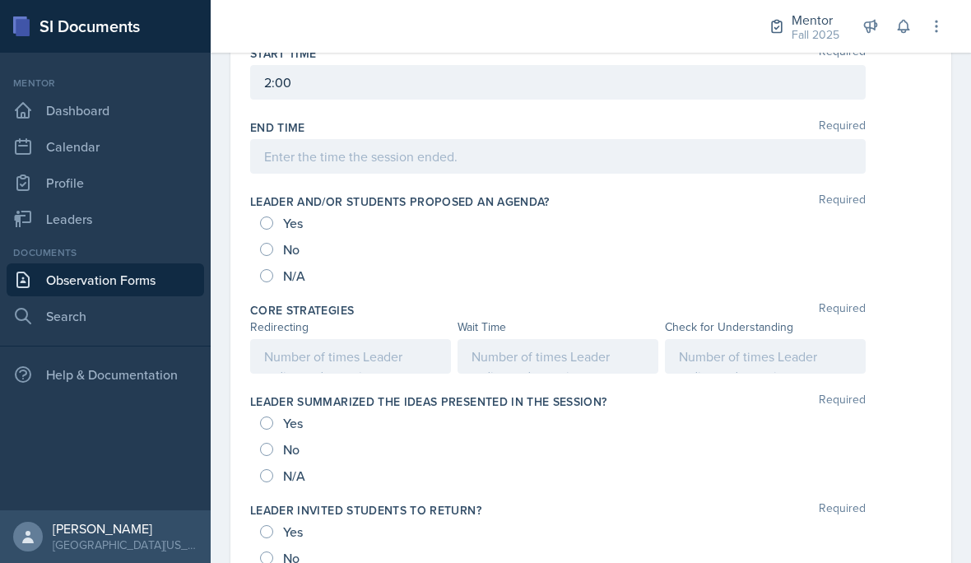
scroll to position [722, 0]
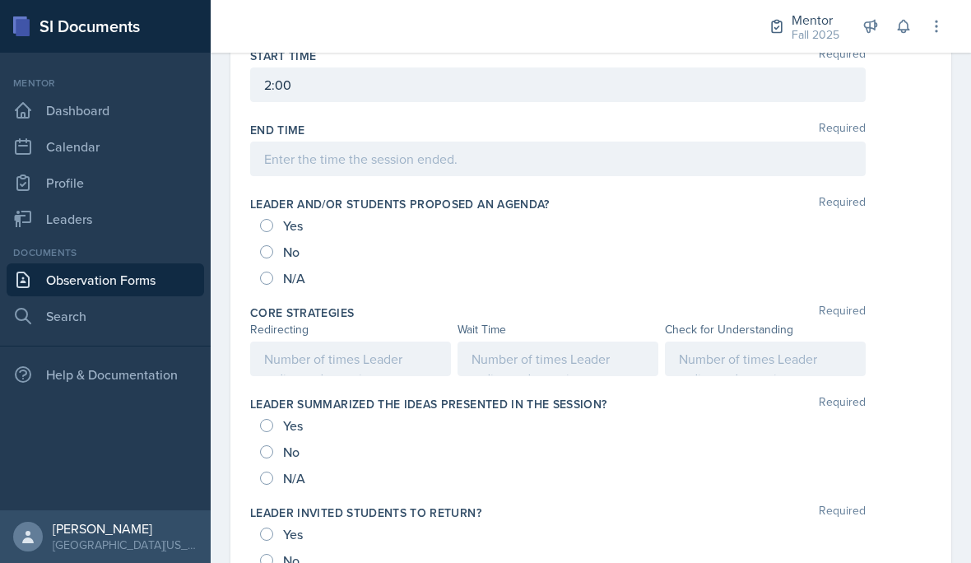
click at [292, 223] on span "Yes" at bounding box center [293, 225] width 20 height 16
click at [273, 223] on input "Yes" at bounding box center [266, 225] width 13 height 13
radio input "true"
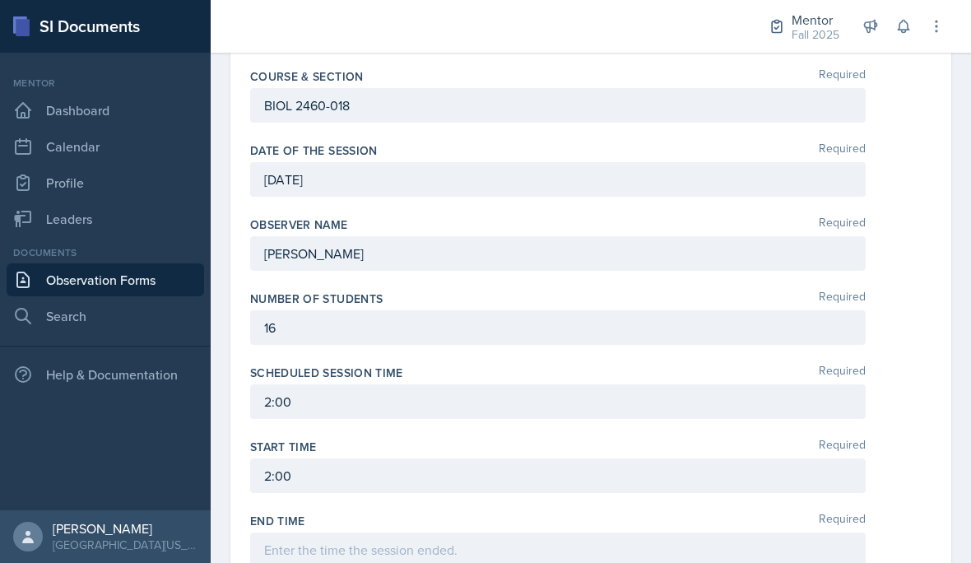
scroll to position [373, 0]
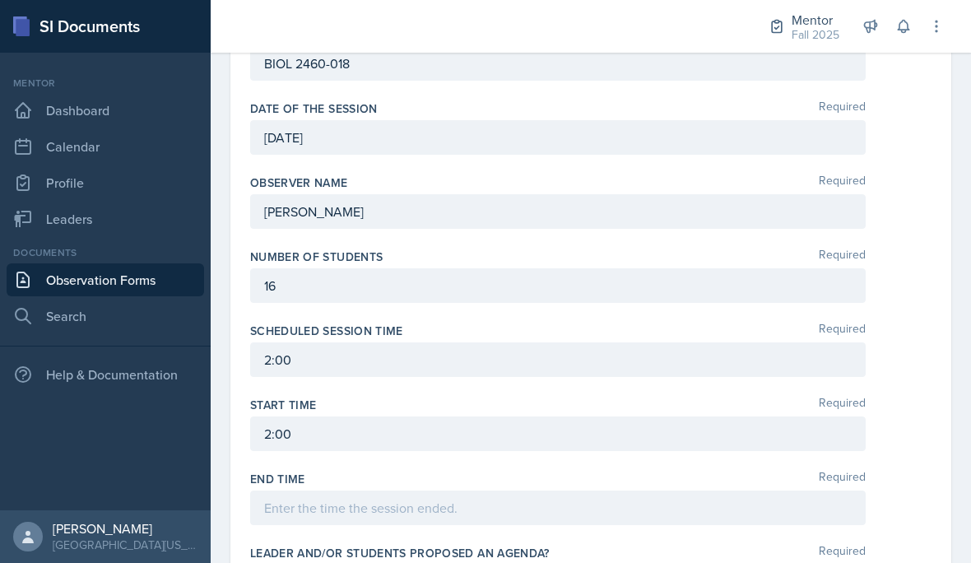
click at [532, 290] on div "16" at bounding box center [557, 285] width 615 height 35
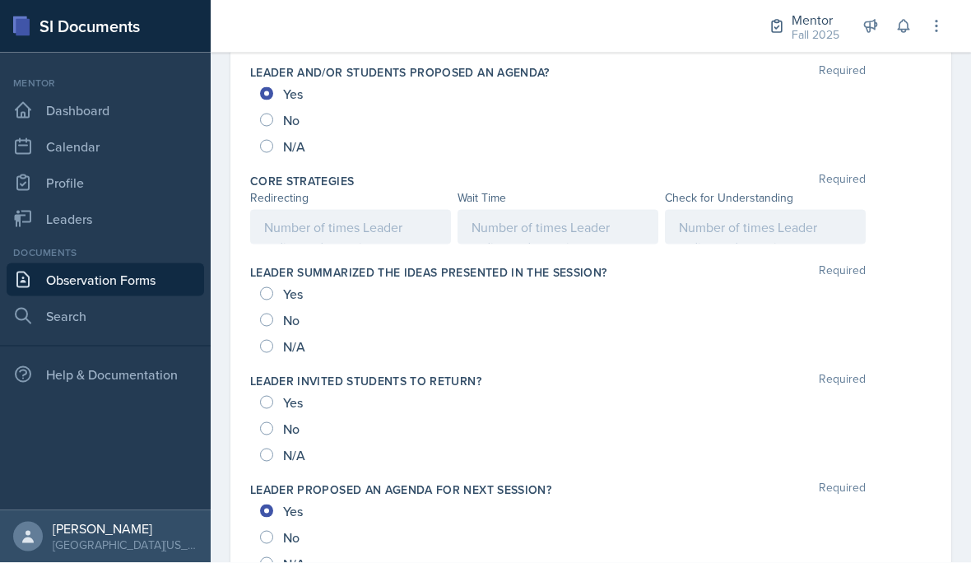
scroll to position [853, 0]
click at [790, 211] on div at bounding box center [765, 228] width 201 height 35
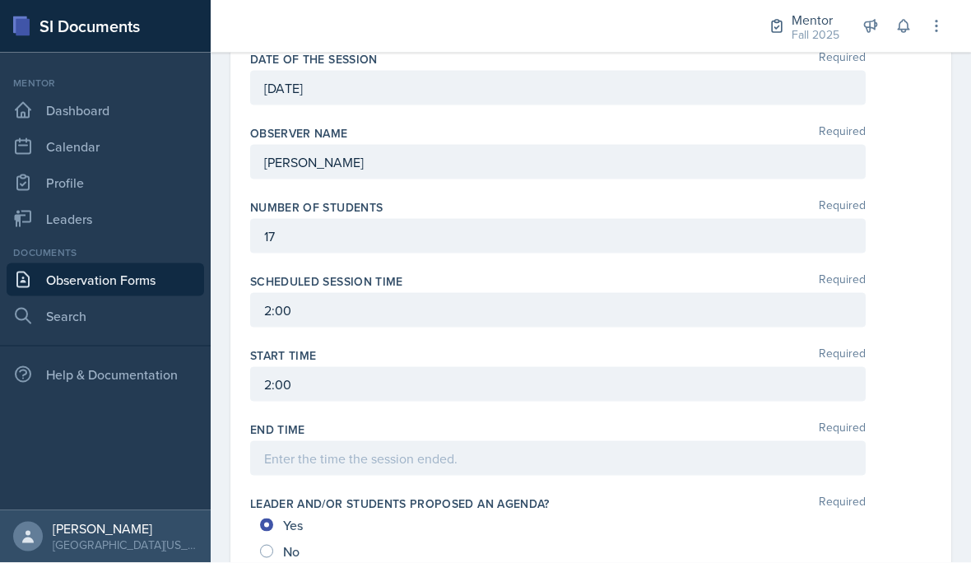
scroll to position [422, 0]
click at [543, 220] on div "17" at bounding box center [557, 237] width 615 height 35
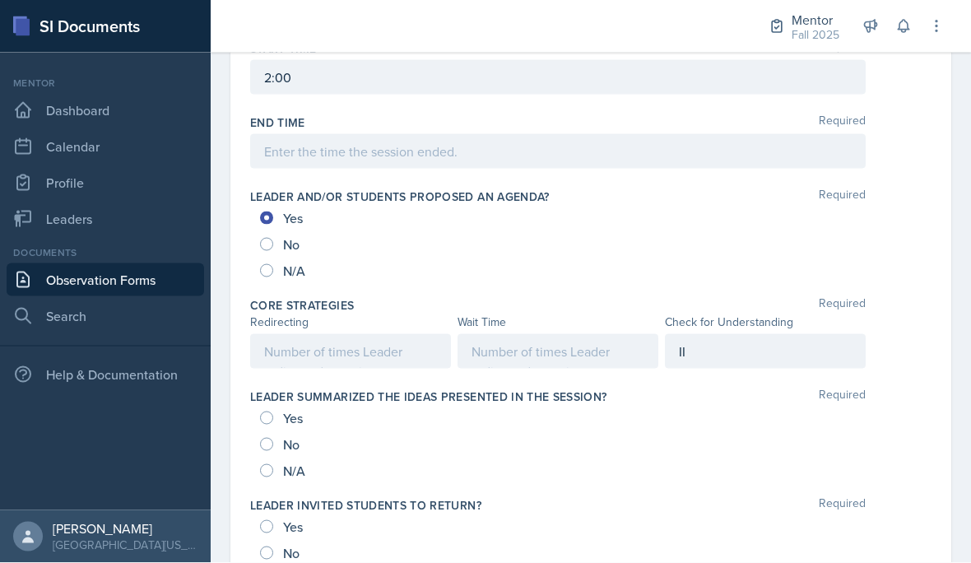
scroll to position [818, 0]
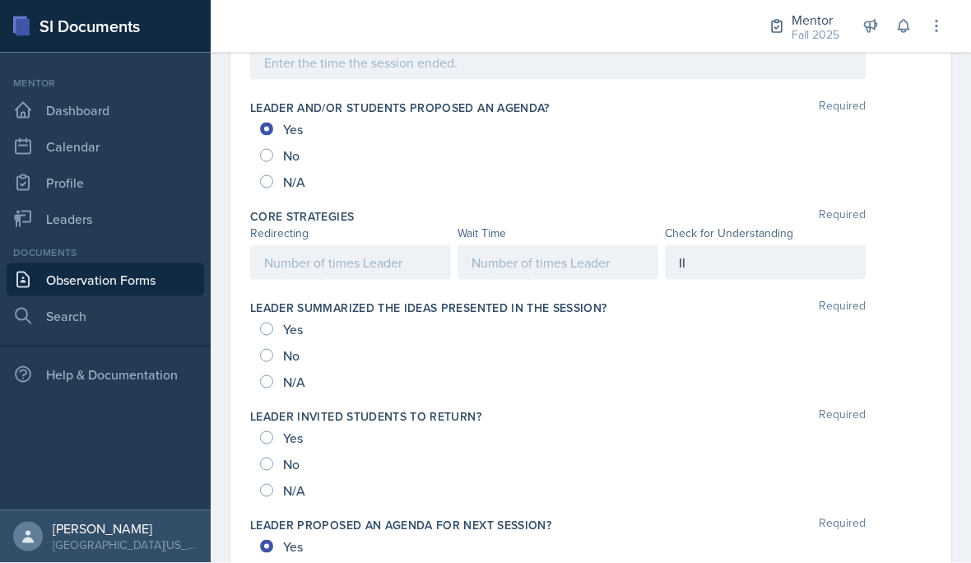
click at [581, 245] on div at bounding box center [557, 262] width 201 height 35
click at [739, 245] on div "II" at bounding box center [765, 262] width 201 height 35
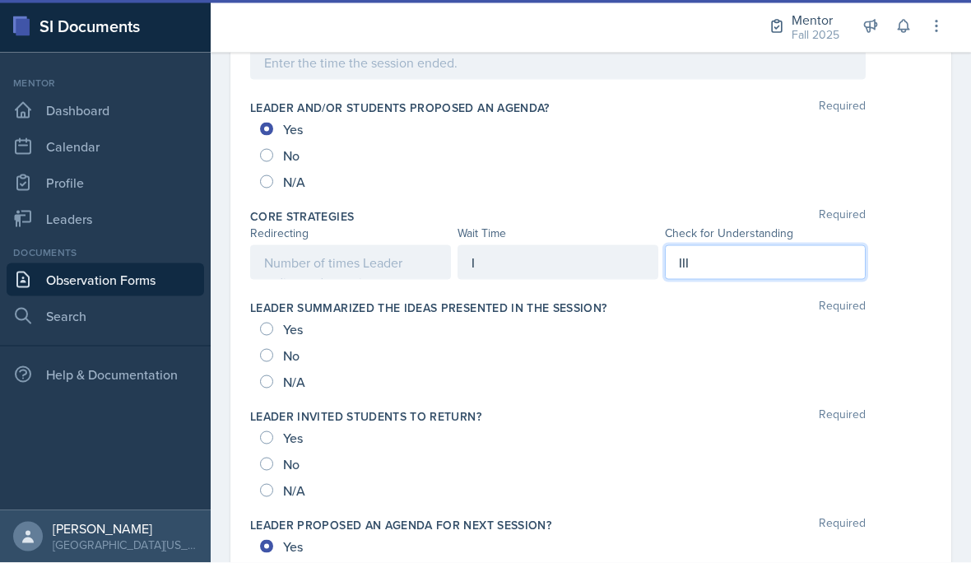
click at [373, 245] on div at bounding box center [350, 262] width 201 height 35
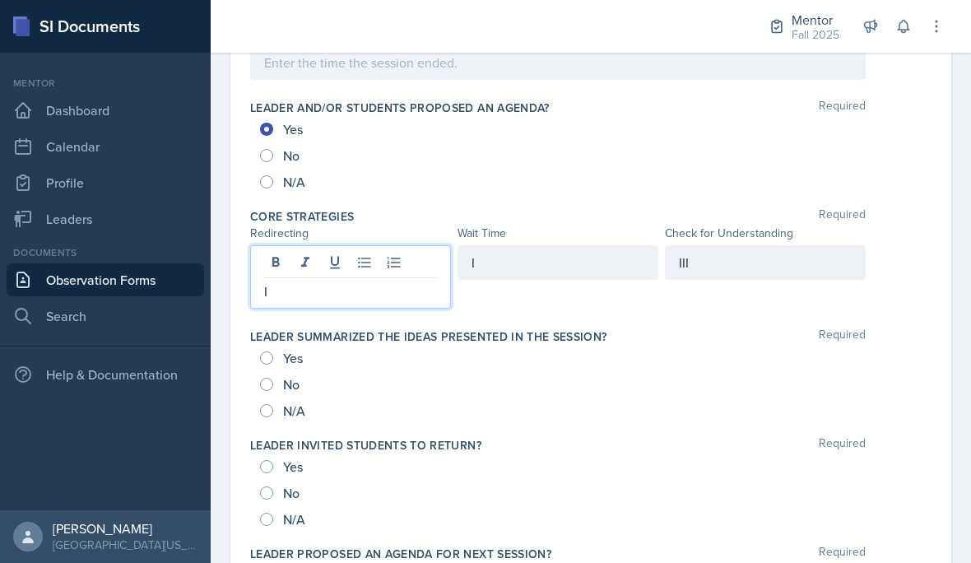
scroll to position [73, 0]
click at [804, 245] on div "III" at bounding box center [765, 262] width 201 height 35
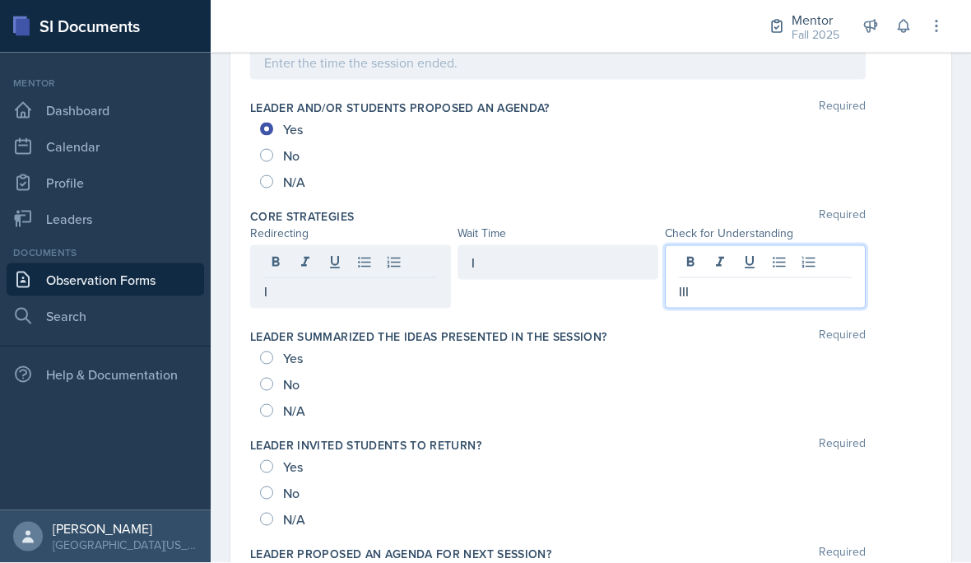
click at [802, 245] on div "III" at bounding box center [765, 276] width 201 height 63
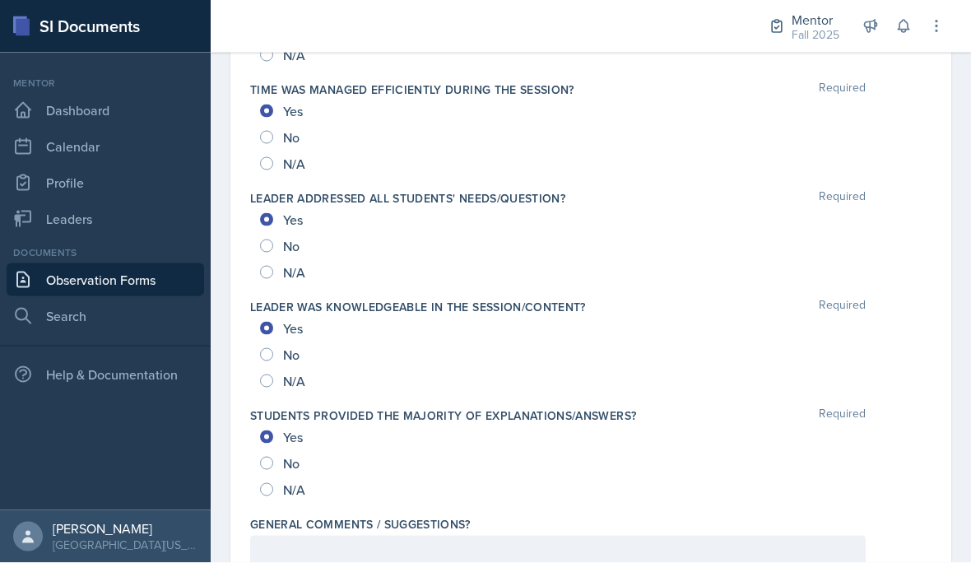
scroll to position [1716, 0]
click at [418, 536] on div at bounding box center [557, 553] width 615 height 35
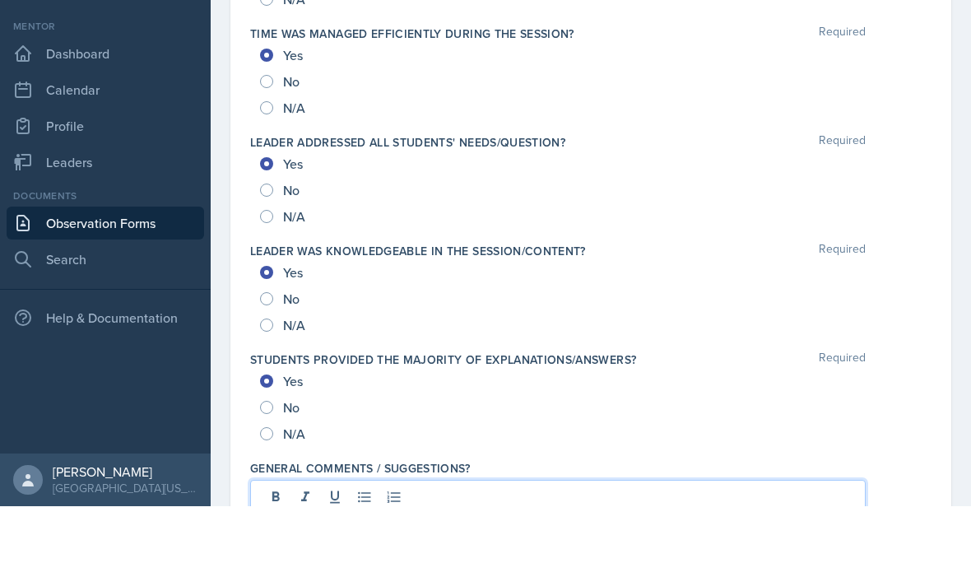
scroll to position [74, 0]
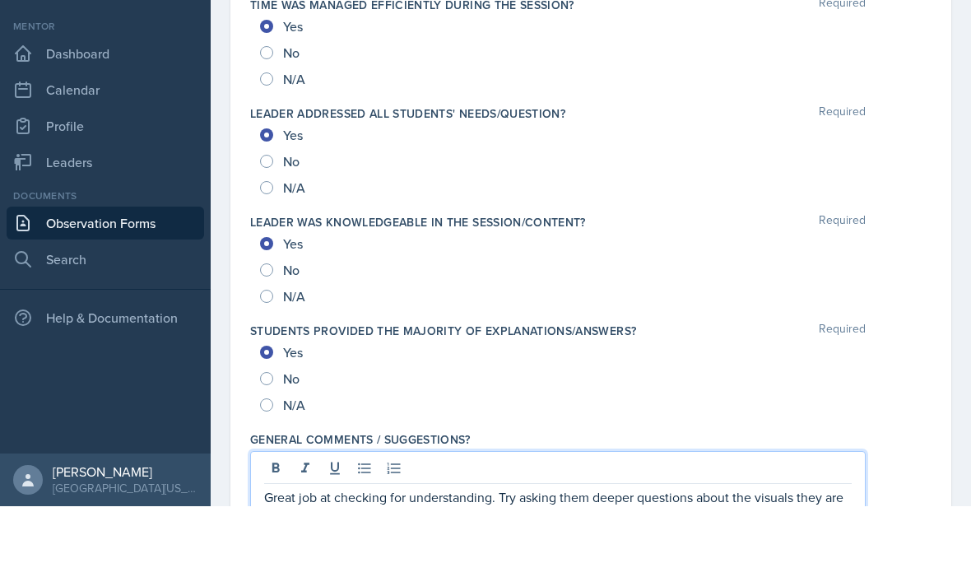
click at [478, 544] on p "Great job at checking for understanding. Try asking them deeper questions about…" at bounding box center [557, 563] width 587 height 39
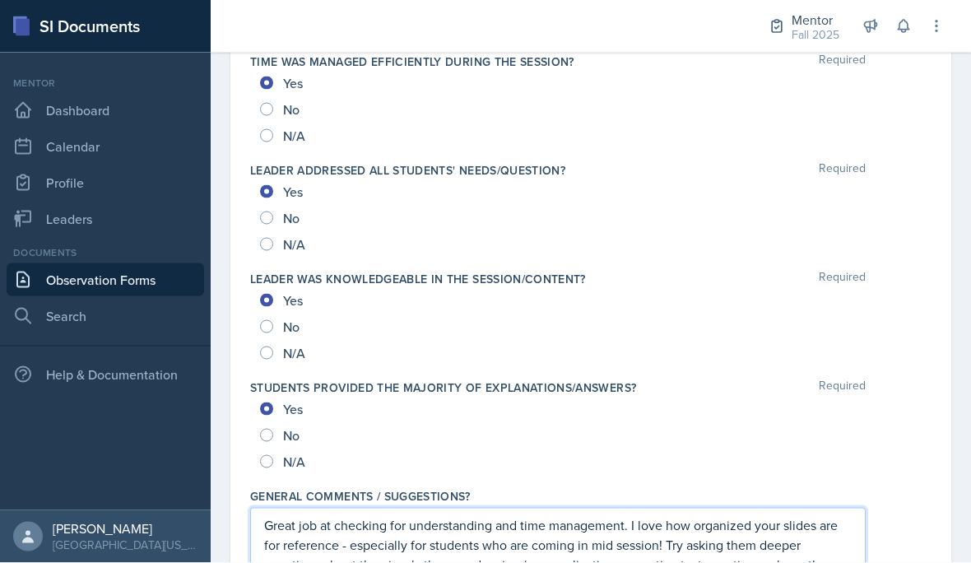
click at [666, 287] on div "Yes" at bounding box center [590, 300] width 661 height 26
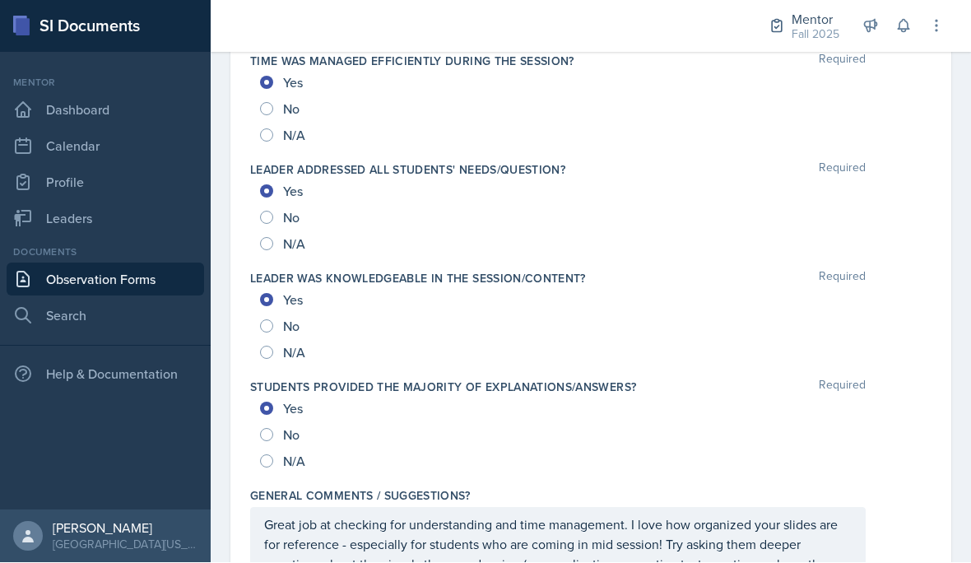
click at [511, 517] on p "Great job at checking for understanding and time management. I love how organiz…" at bounding box center [557, 554] width 587 height 79
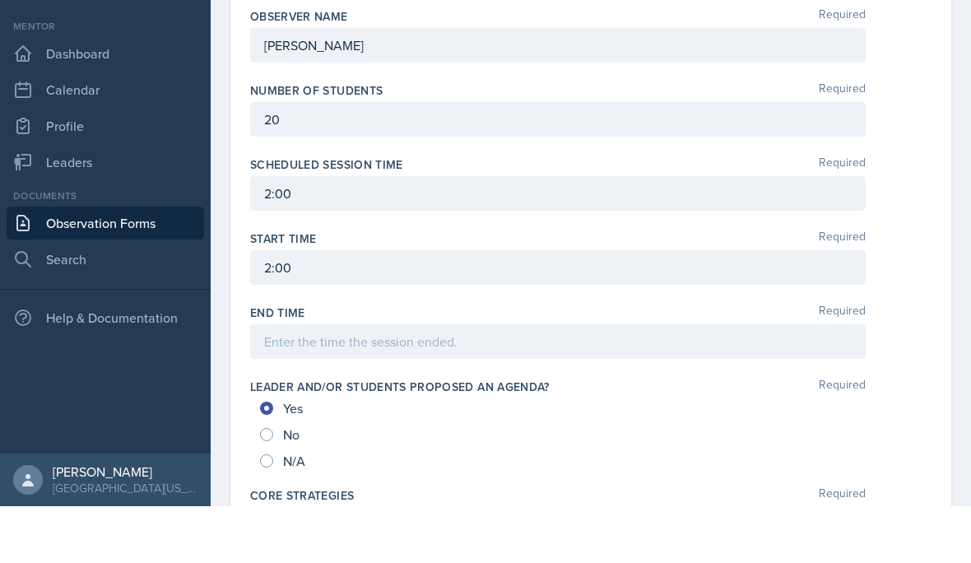
scroll to position [482, 0]
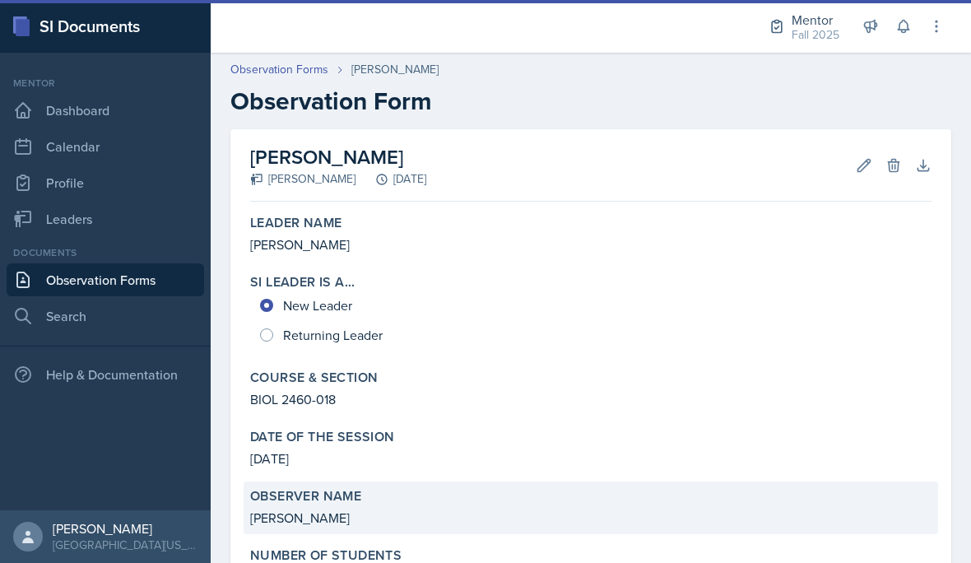
click at [721, 503] on div "Observer name" at bounding box center [590, 496] width 681 height 16
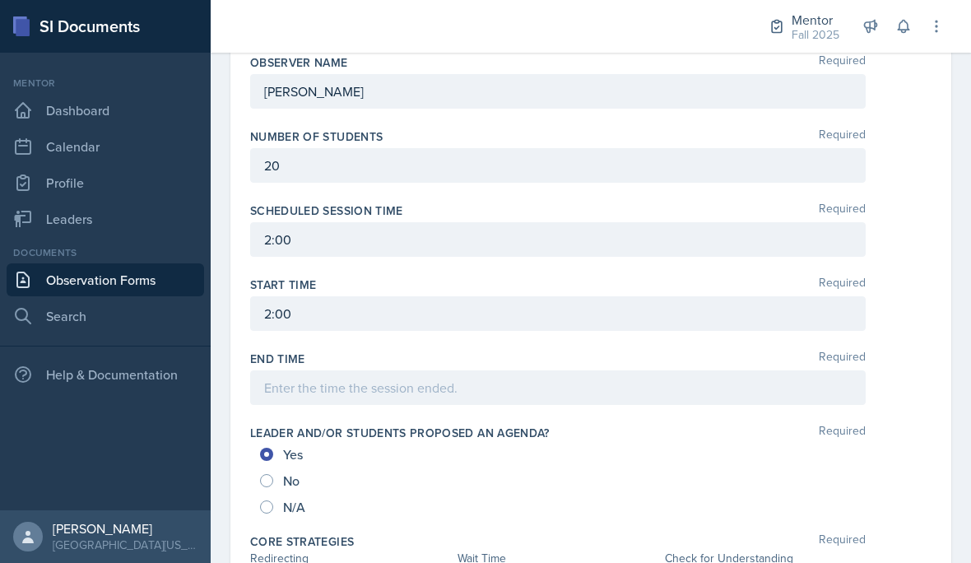
scroll to position [615, 0]
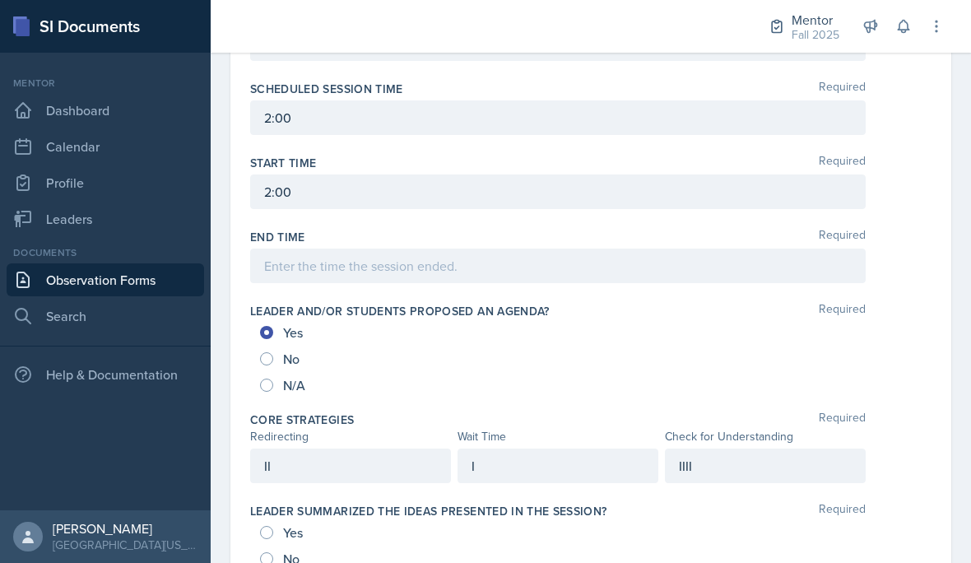
click at [727, 459] on div "IIII" at bounding box center [765, 465] width 201 height 35
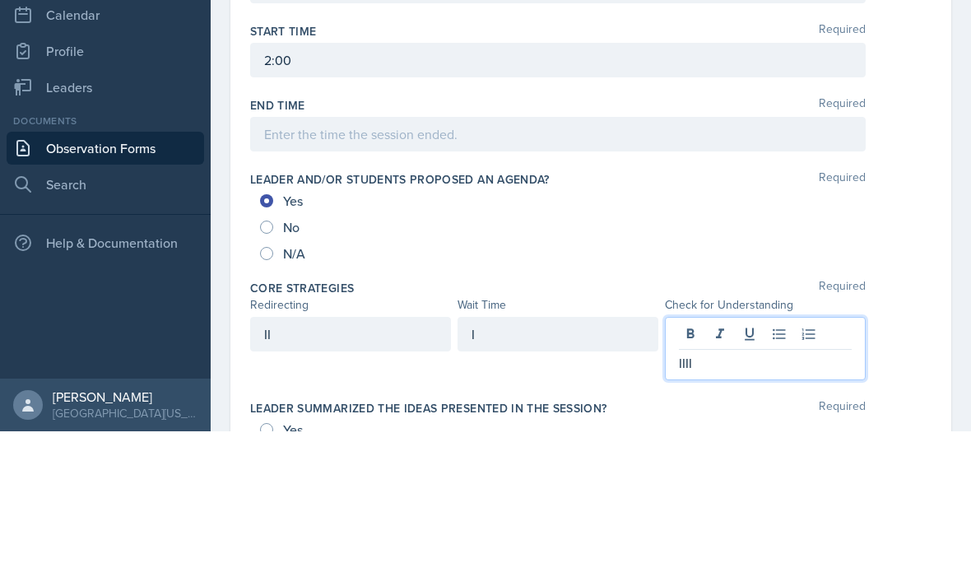
scroll to position [74, 0]
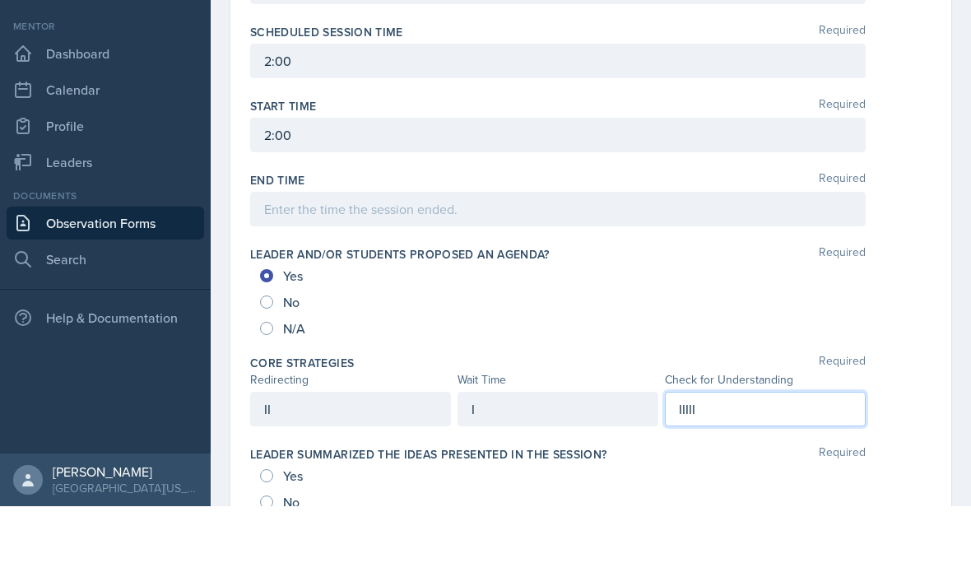
click at [564, 448] on div "I" at bounding box center [557, 465] width 201 height 35
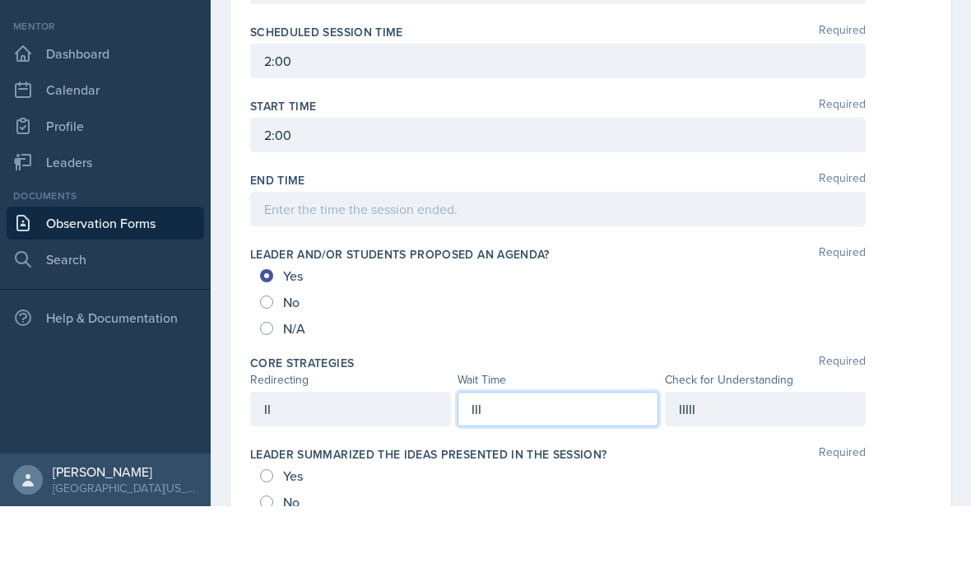
click at [781, 448] on div "IIIII" at bounding box center [765, 465] width 201 height 35
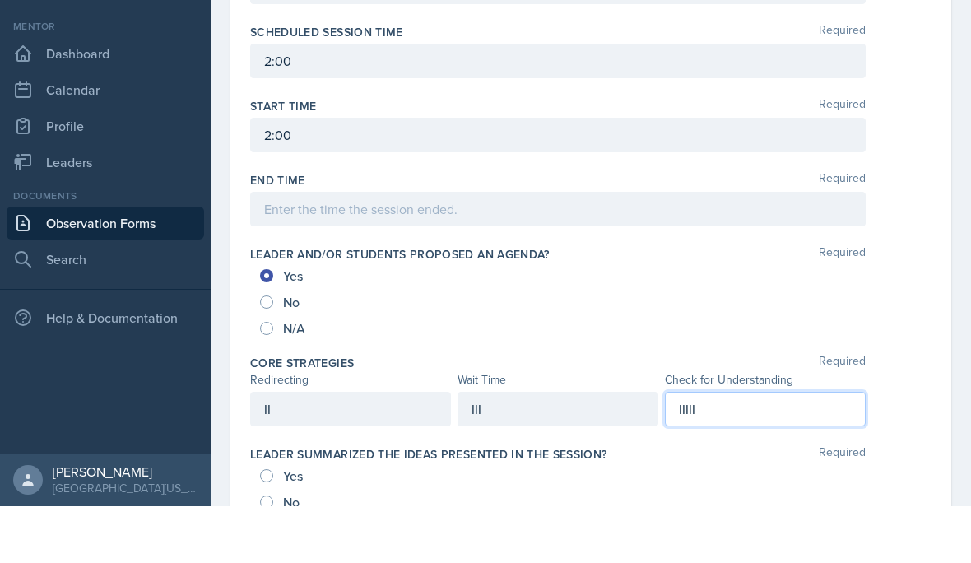
click at [373, 448] on div "II" at bounding box center [350, 465] width 201 height 35
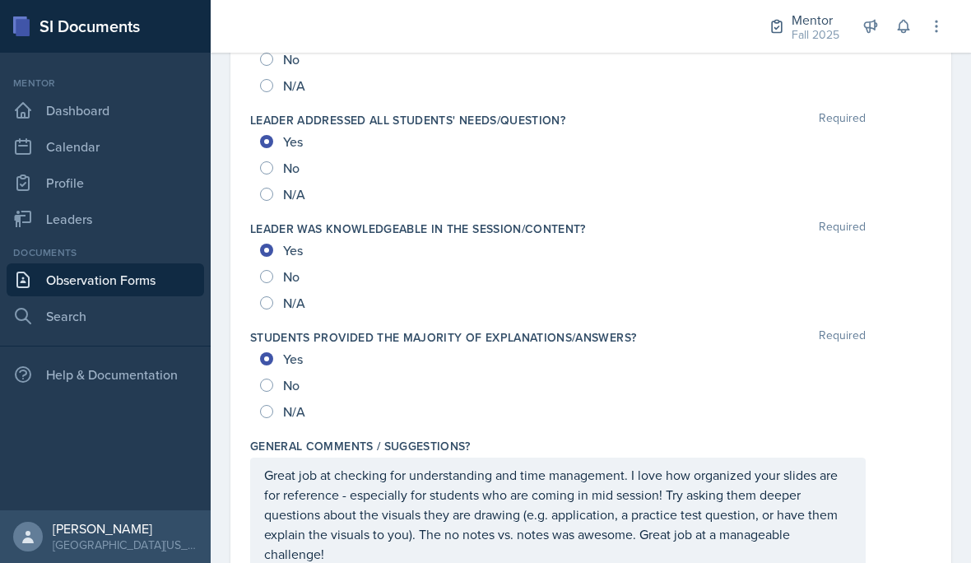
scroll to position [1766, 0]
click at [517, 473] on p "Great job at checking for understanding and time management. I love how organiz…" at bounding box center [557, 514] width 587 height 99
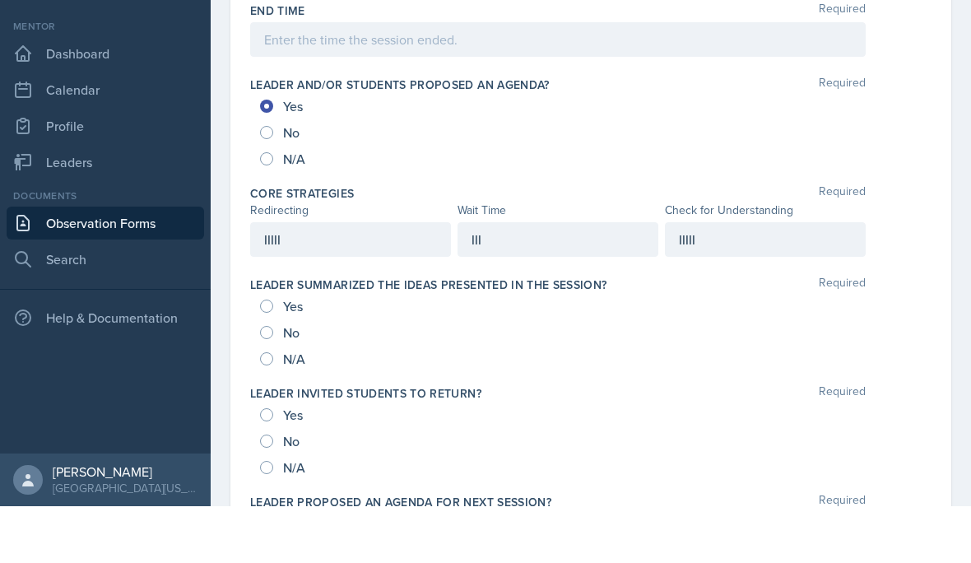
scroll to position [785, 0]
click at [280, 349] on div "Yes" at bounding box center [283, 362] width 46 height 26
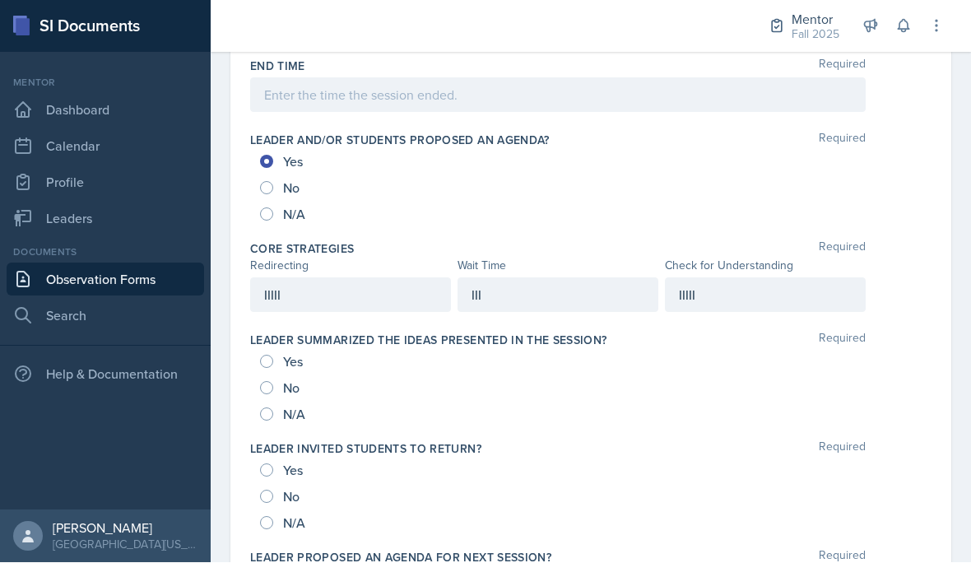
click at [283, 354] on span "Yes" at bounding box center [293, 362] width 20 height 16
click at [273, 355] on input "Yes" at bounding box center [266, 361] width 13 height 13
radio input "true"
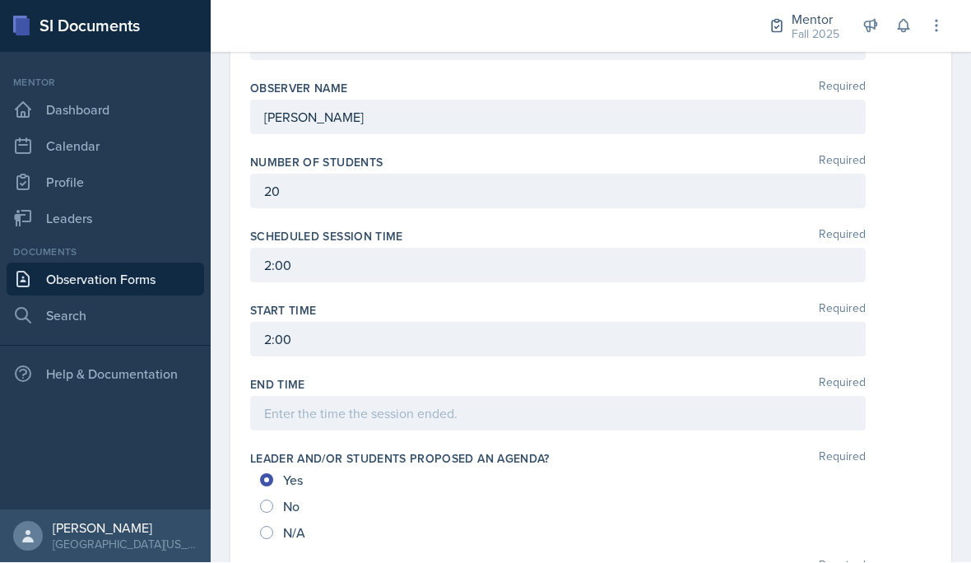
scroll to position [460, 0]
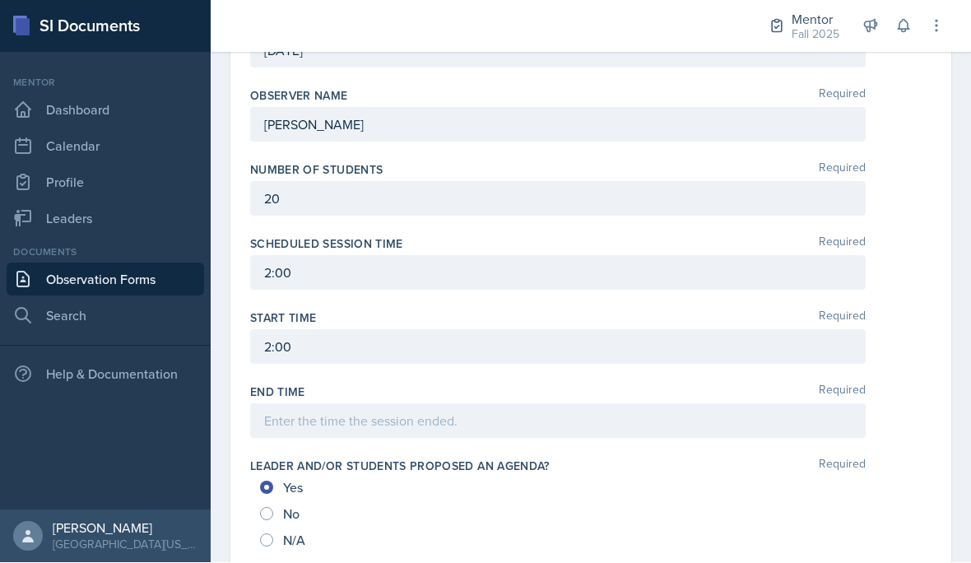
click at [435, 404] on div at bounding box center [557, 421] width 615 height 35
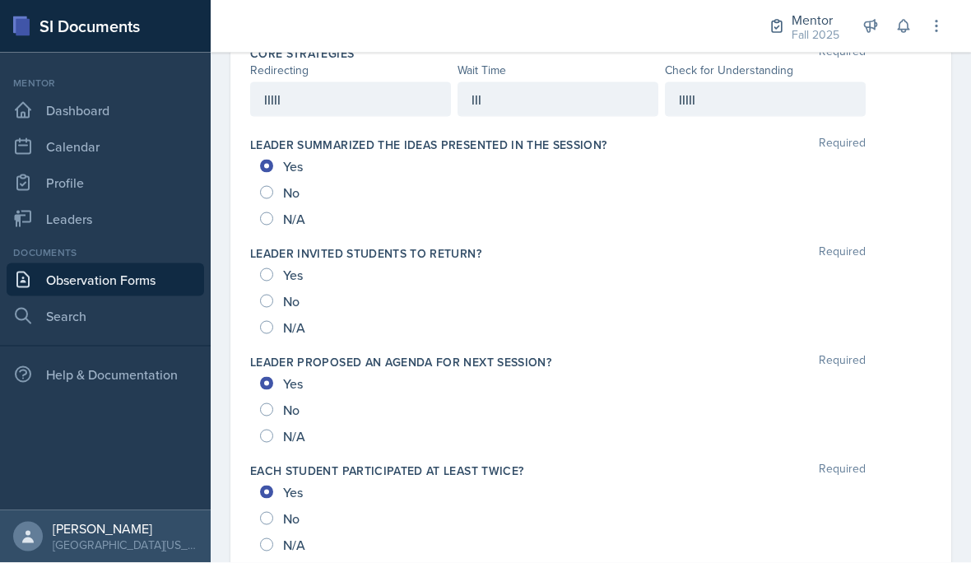
scroll to position [980, 0]
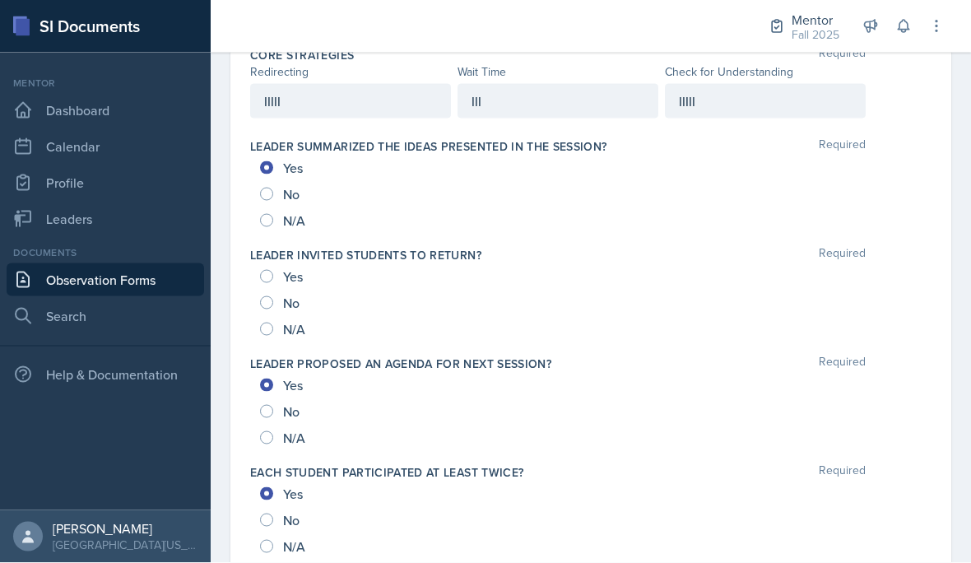
click at [283, 294] on span "No" at bounding box center [291, 302] width 16 height 16
click at [273, 296] on input "No" at bounding box center [266, 302] width 13 height 13
radio input "true"
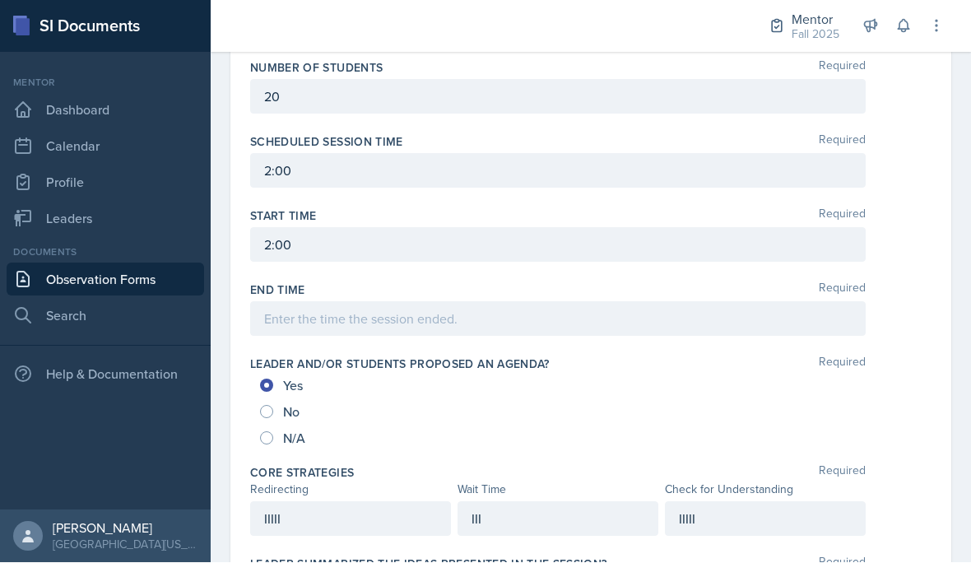
scroll to position [557, 0]
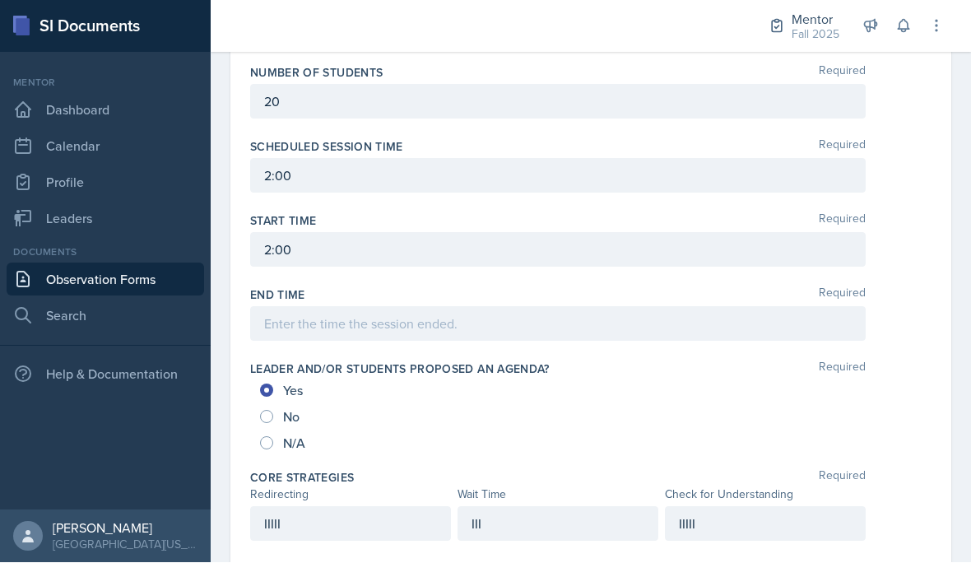
click at [636, 307] on div at bounding box center [557, 324] width 615 height 35
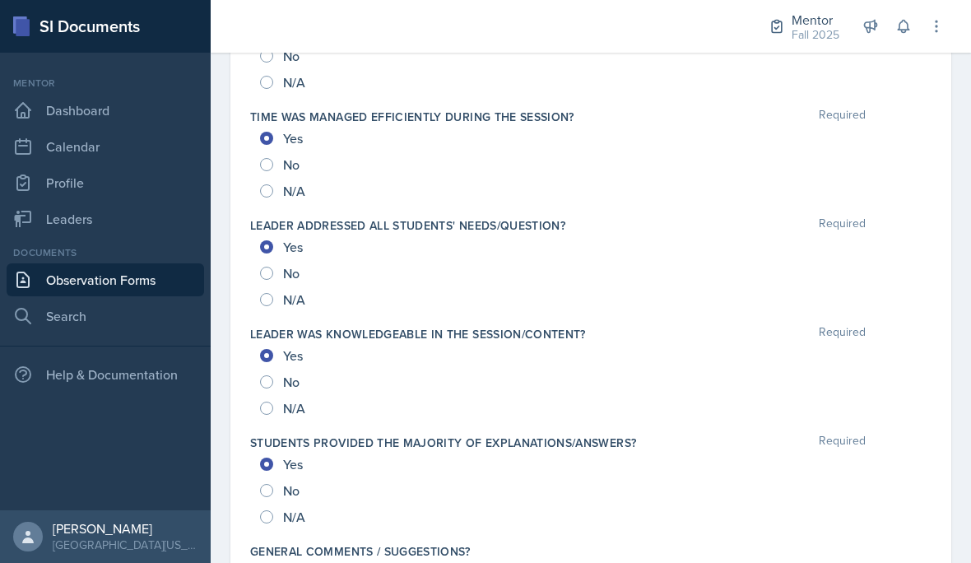
scroll to position [1786, 0]
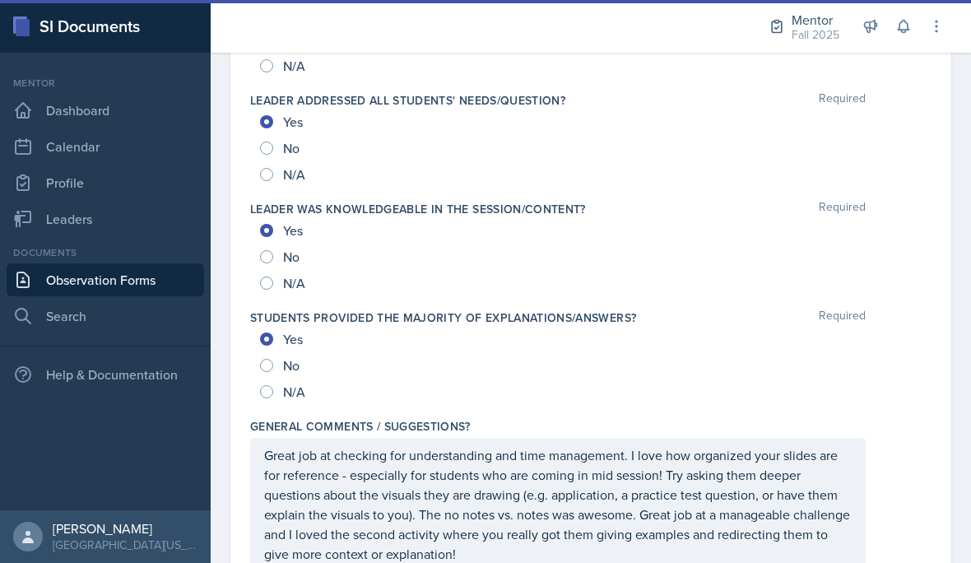
click at [599, 481] on p "Great job at checking for understanding and time management. I love how organiz…" at bounding box center [557, 504] width 587 height 118
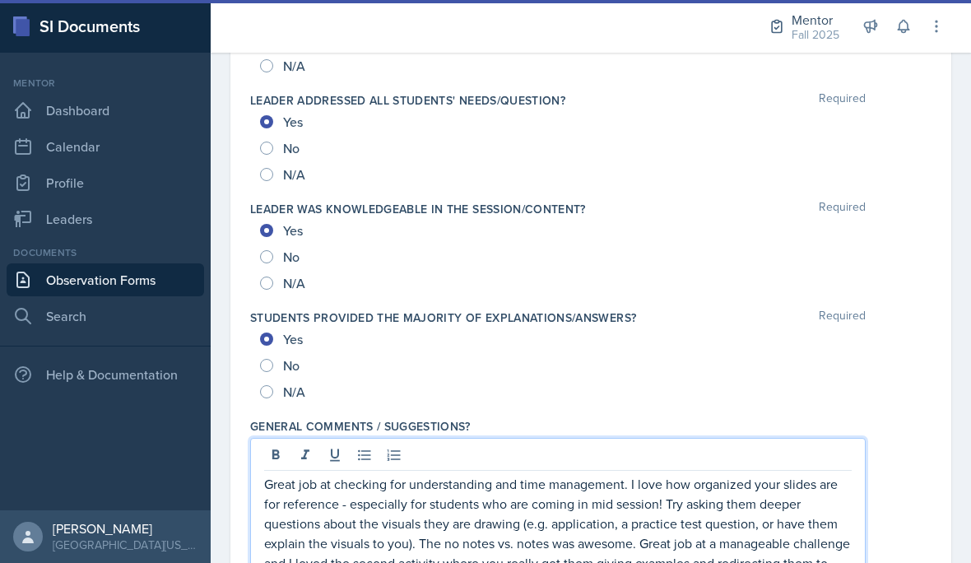
scroll to position [75, 0]
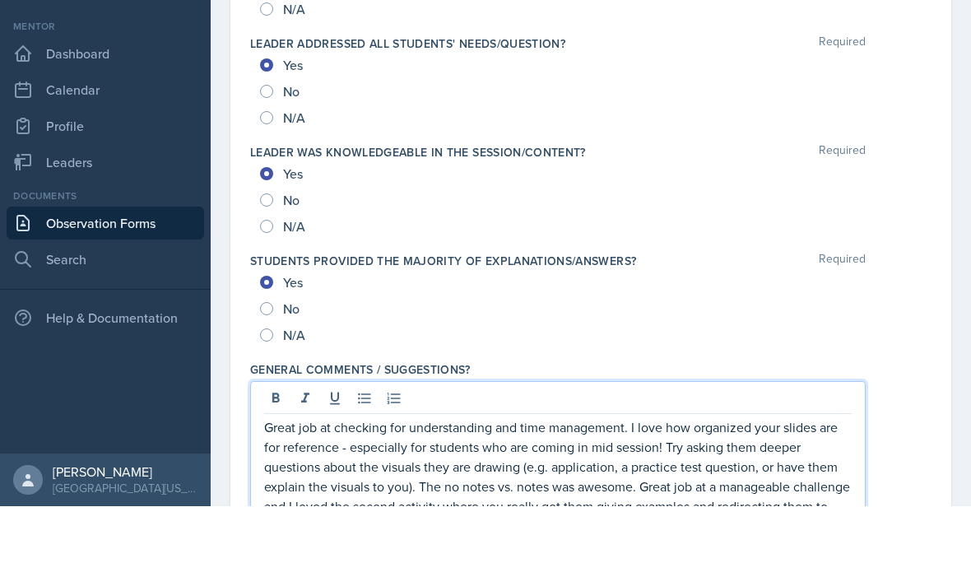
click at [631, 474] on p "Great job at checking for understanding and time management. I love how organiz…" at bounding box center [557, 533] width 587 height 118
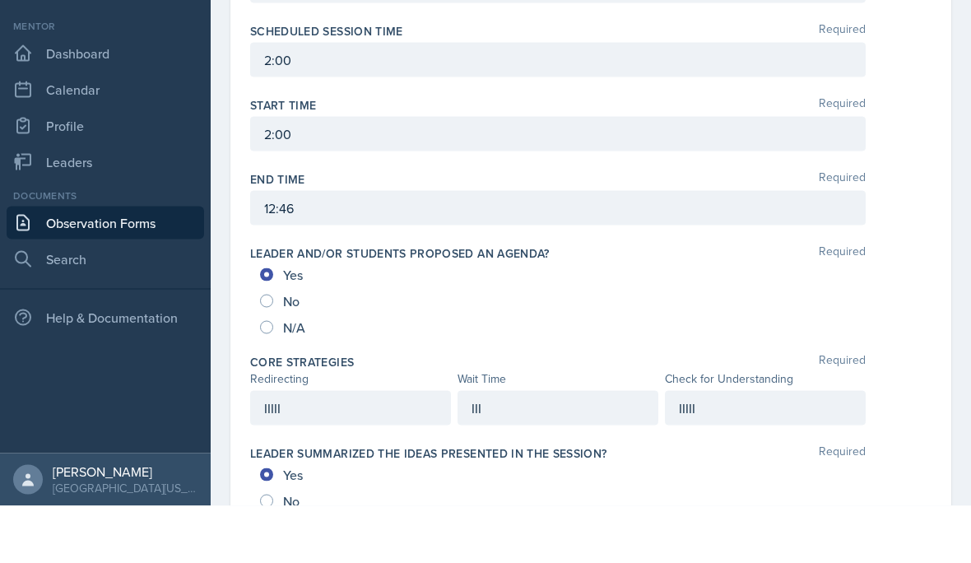
scroll to position [618, 0]
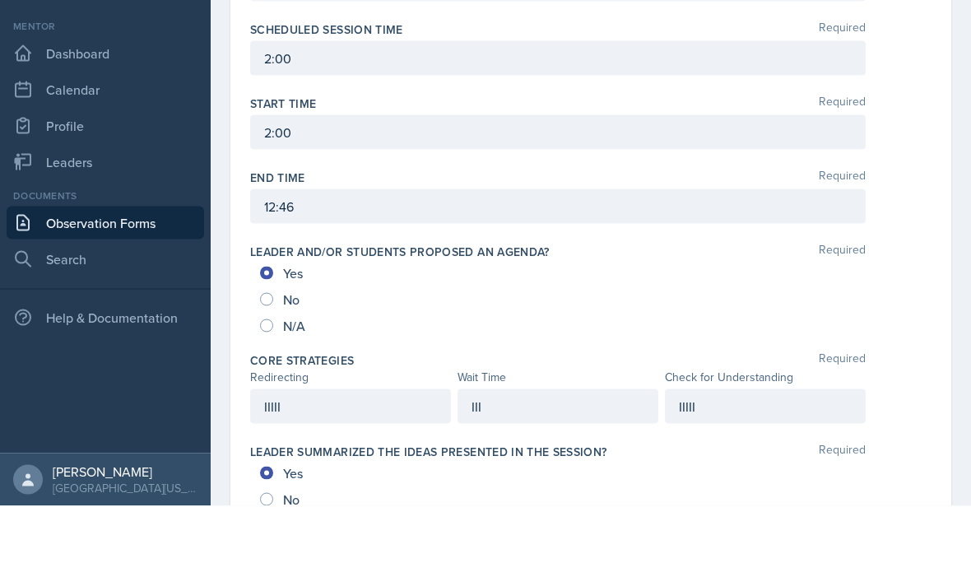
click at [548, 172] on div "2:00" at bounding box center [557, 189] width 615 height 35
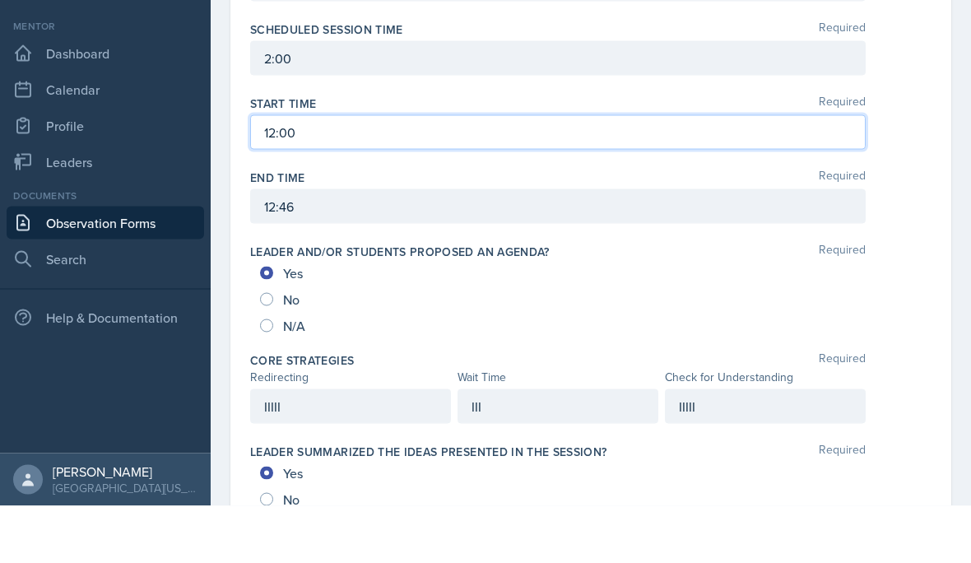
click at [252, 98] on div "2:00" at bounding box center [557, 115] width 615 height 35
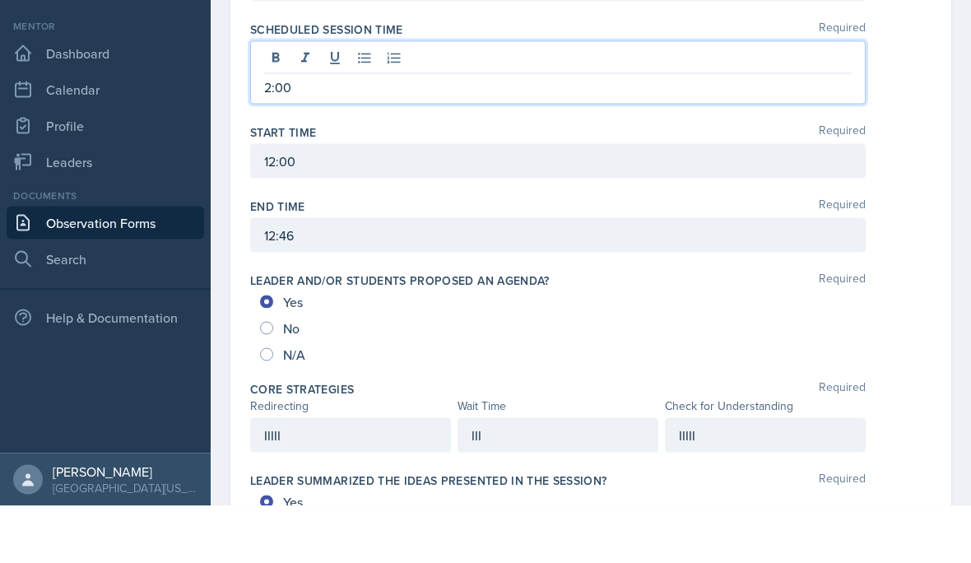
click at [364, 134] on p "2:00" at bounding box center [557, 144] width 587 height 20
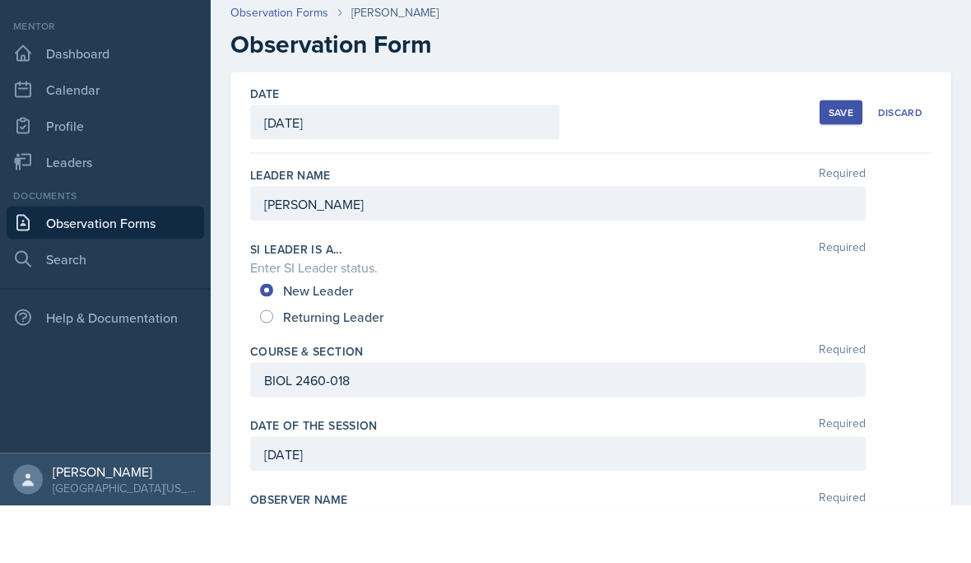
scroll to position [0, 0]
click at [825, 157] on button "Save" at bounding box center [840, 169] width 43 height 25
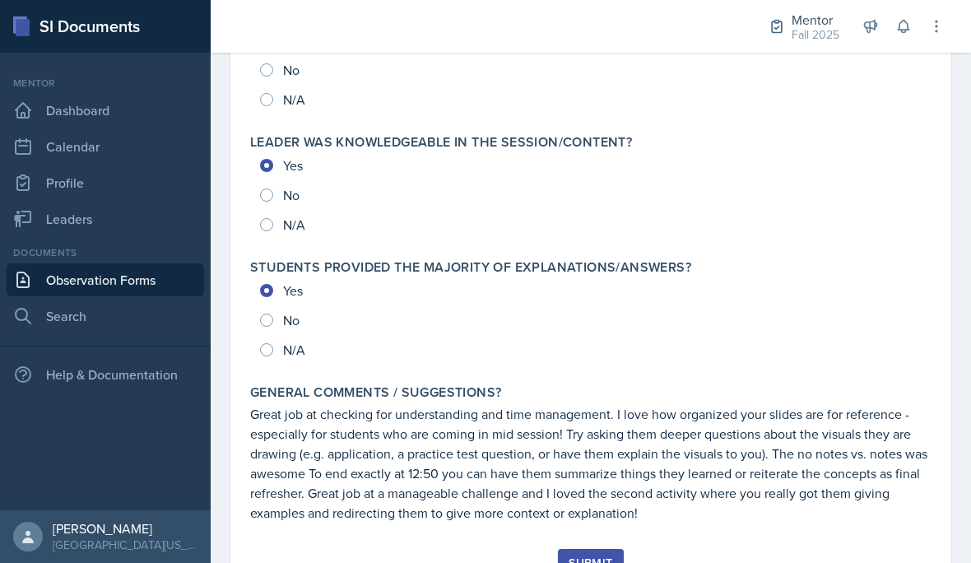
scroll to position [1851, 0]
click at [609, 549] on button "Submit" at bounding box center [590, 563] width 65 height 28
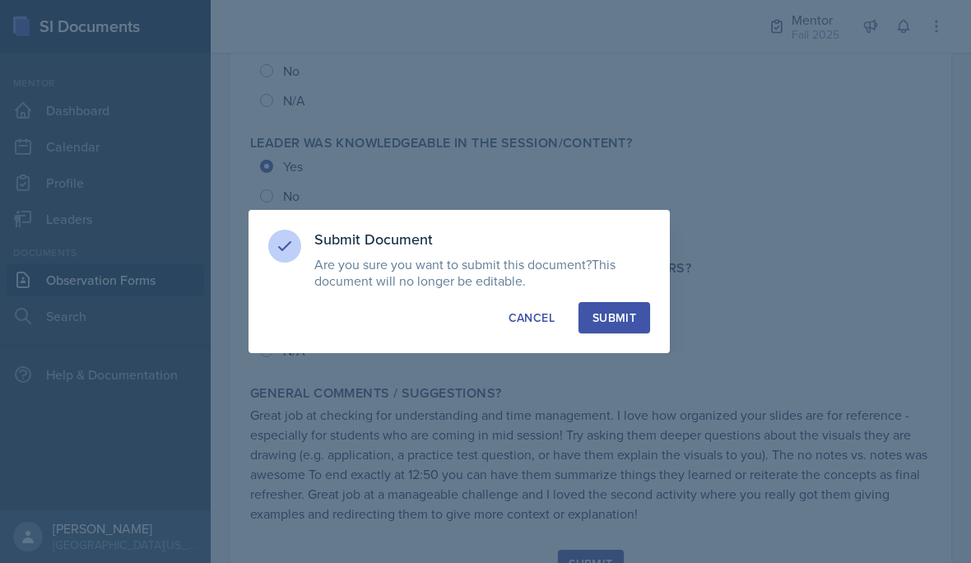
click at [621, 303] on button "Submit" at bounding box center [614, 317] width 72 height 31
radio input "true"
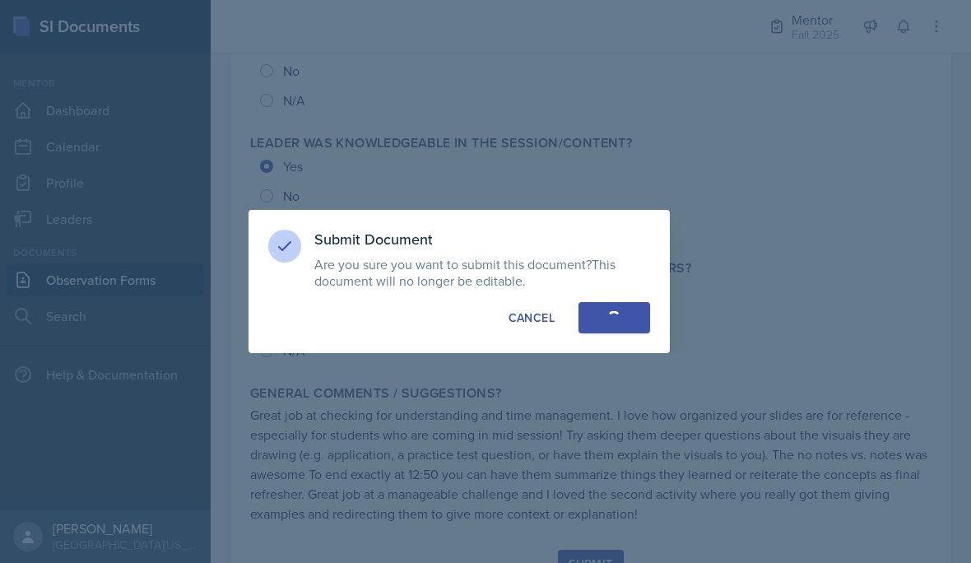
radio input "true"
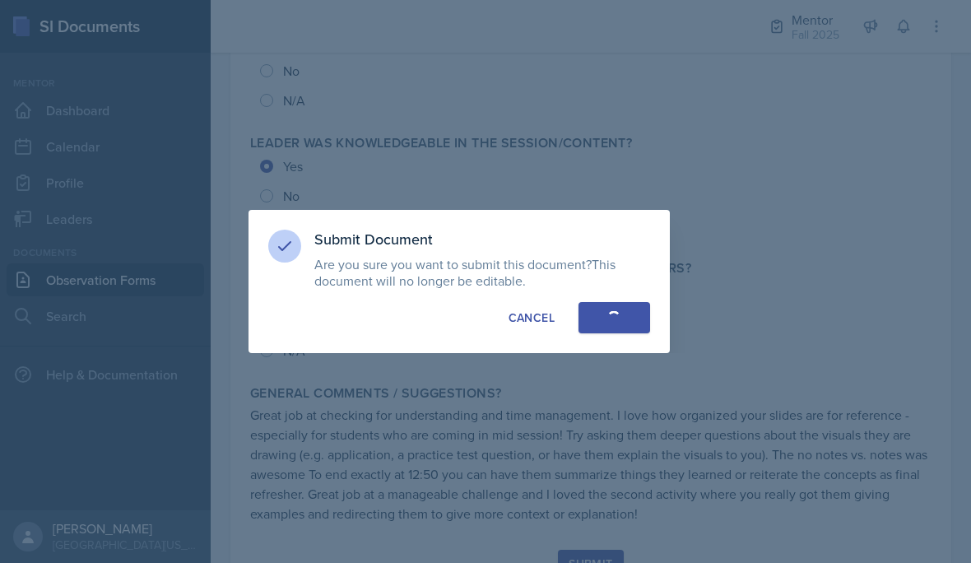
radio input "true"
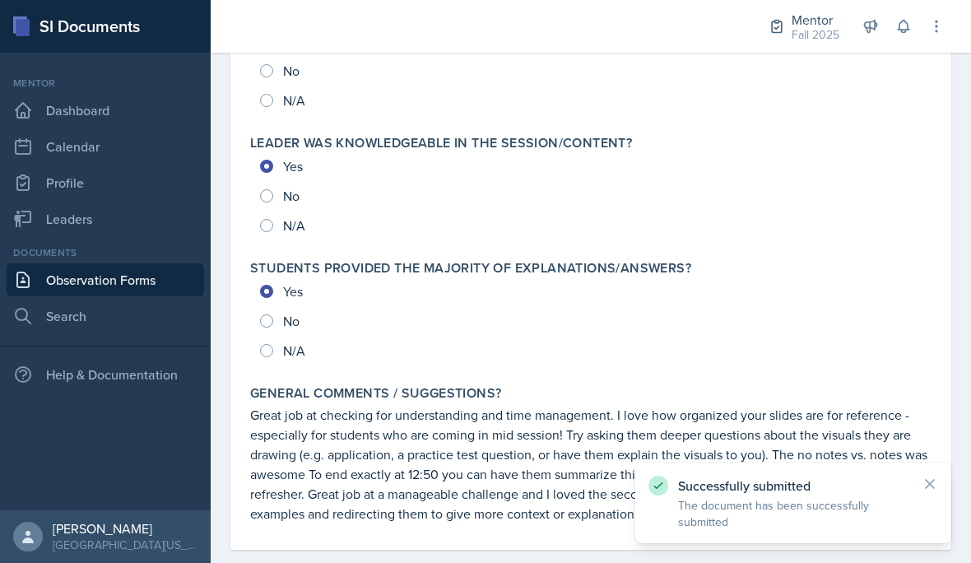
scroll to position [1803, 0]
